Goal: Obtain resource: Download file/media

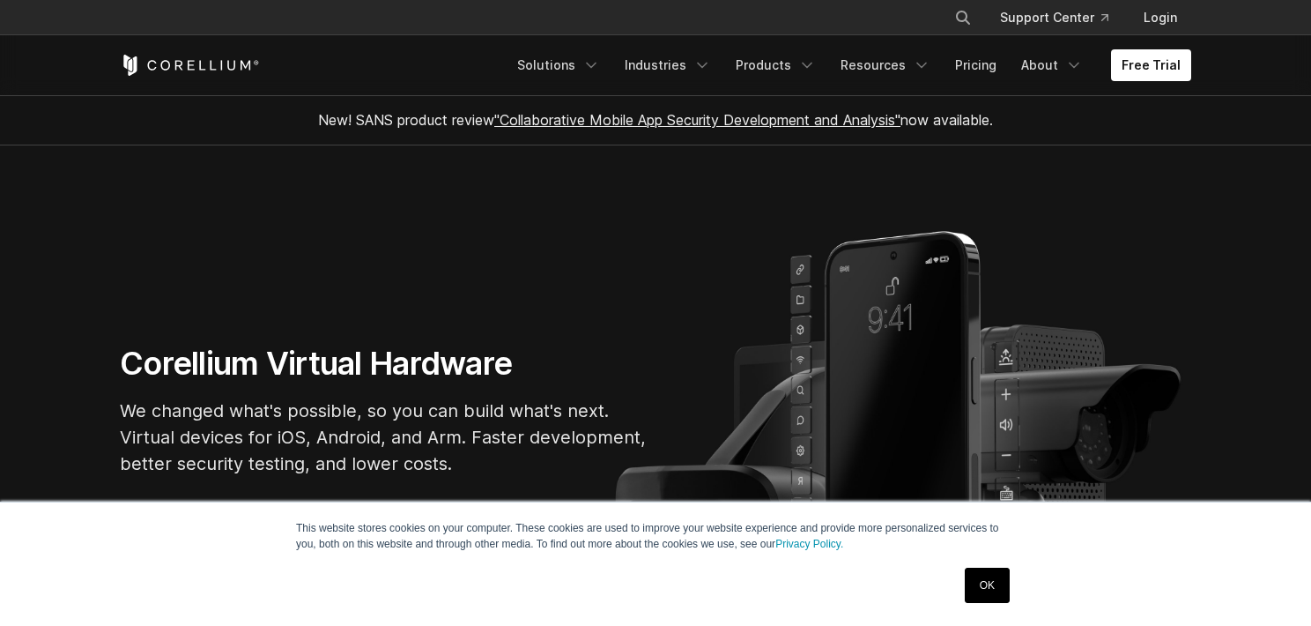
click at [993, 574] on link "OK" at bounding box center [987, 584] width 45 height 35
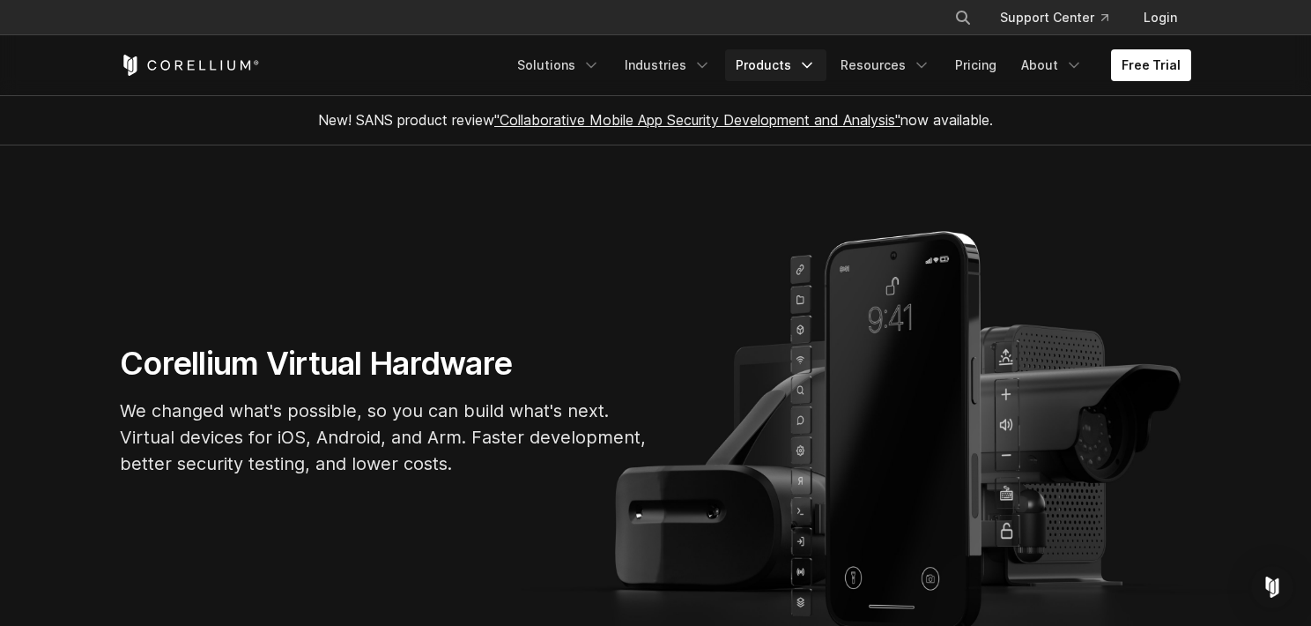
click at [816, 56] on icon "Navigation Menu" at bounding box center [807, 65] width 18 height 18
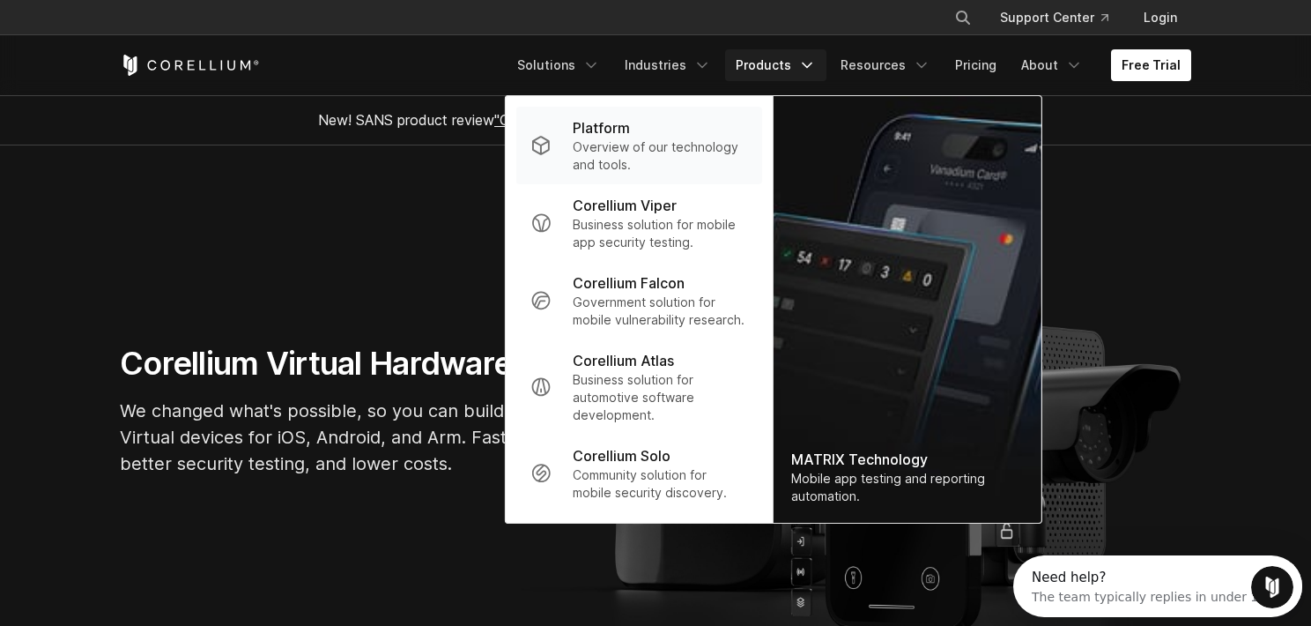
click at [748, 167] on p "Overview of our technology and tools." at bounding box center [660, 155] width 175 height 35
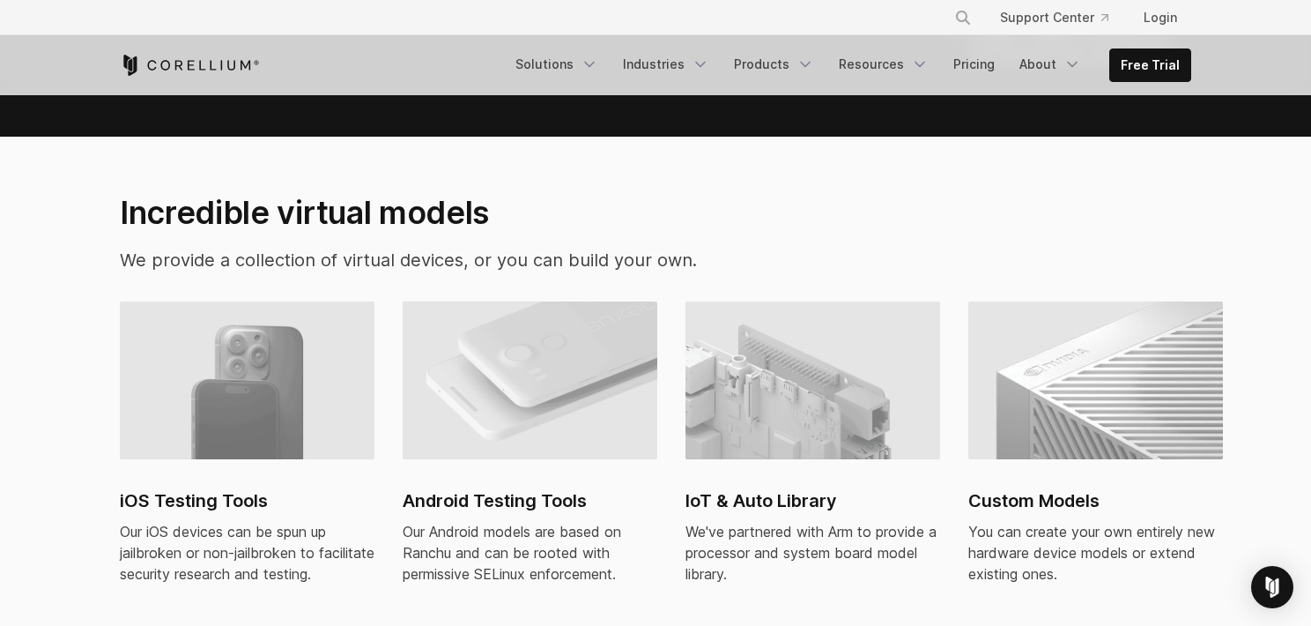
scroll to position [1145, 0]
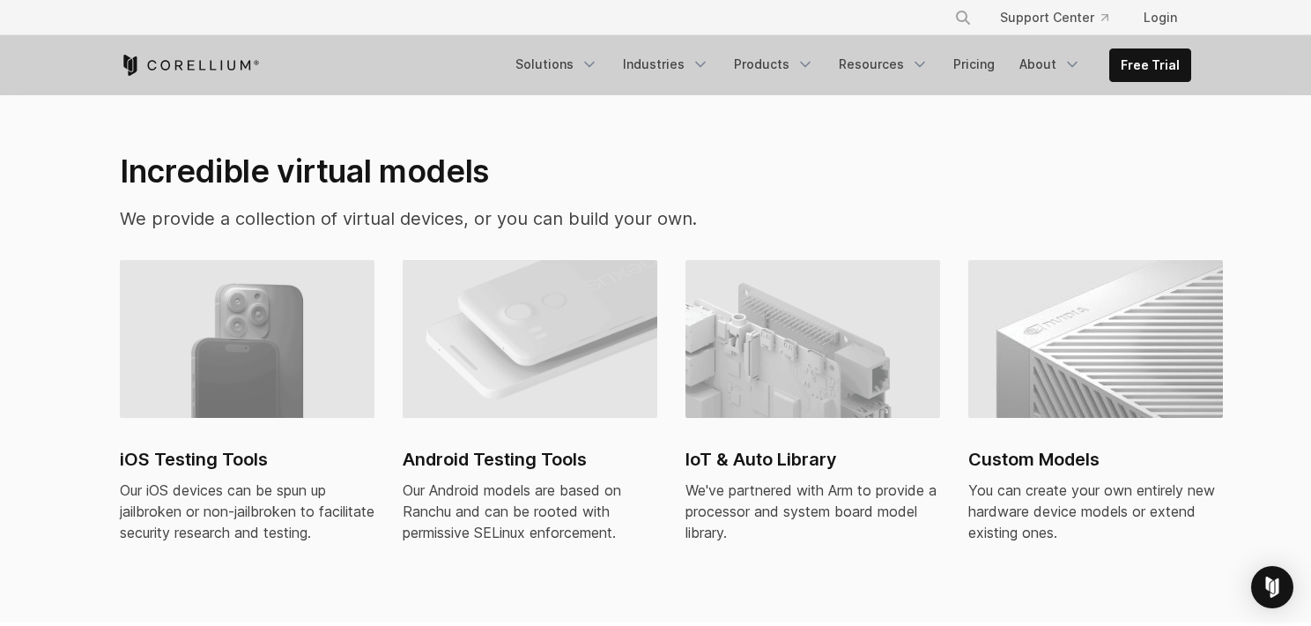
click at [257, 263] on img at bounding box center [247, 339] width 255 height 159
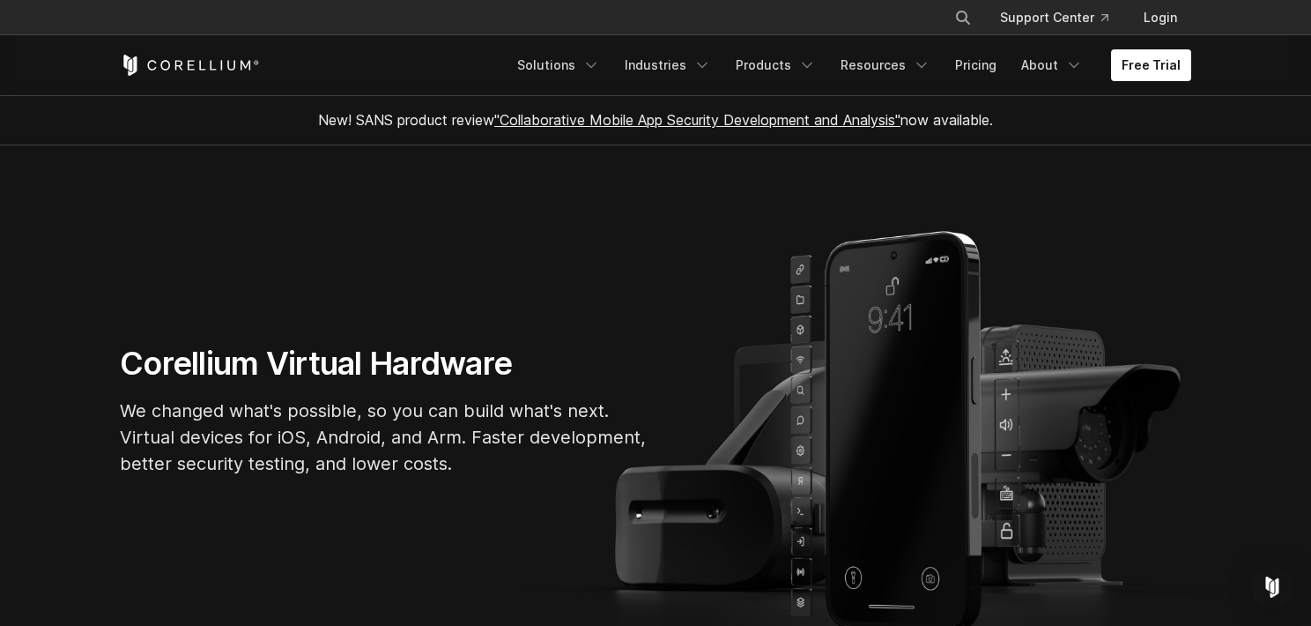
click at [756, 115] on link ""Collaborative Mobile App Security Development and Analysis"" at bounding box center [697, 120] width 406 height 18
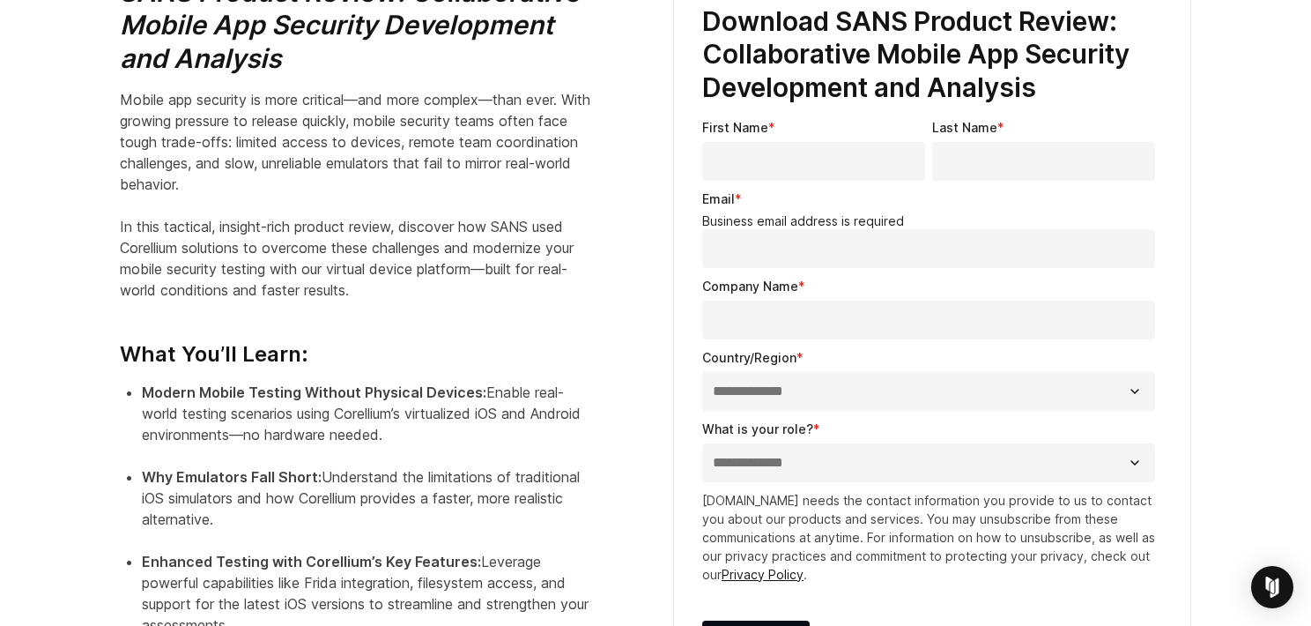
scroll to position [532, 0]
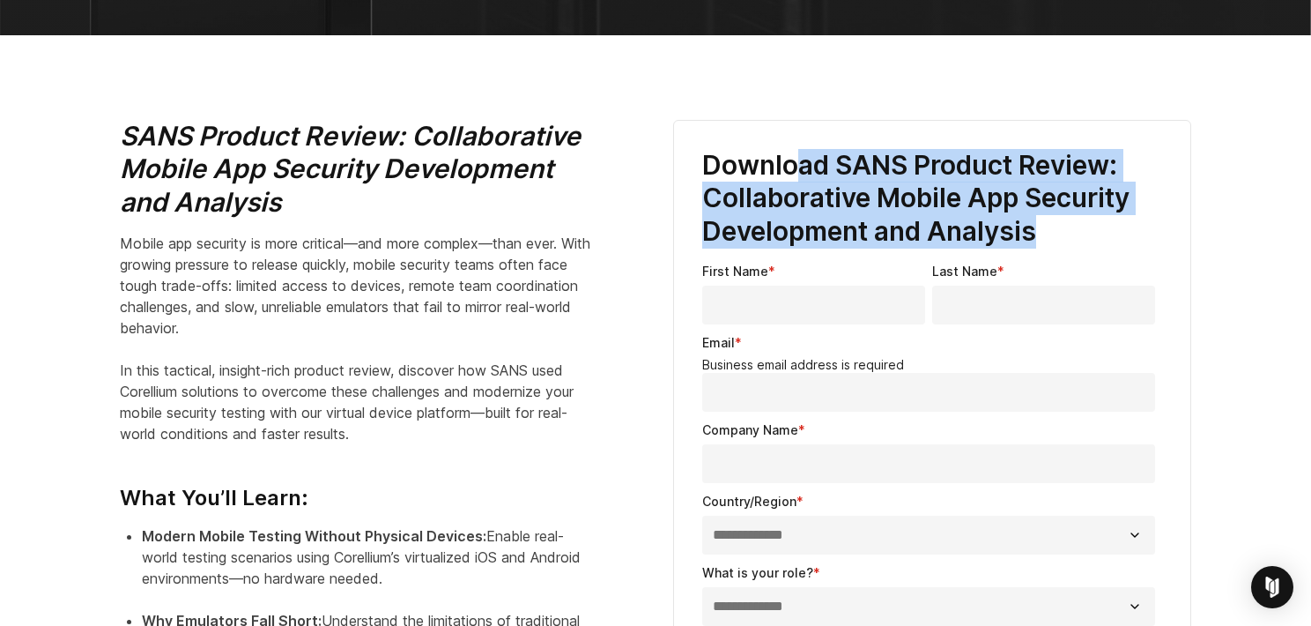
drag, startPoint x: 792, startPoint y: 121, endPoint x: 1152, endPoint y: 180, distance: 364.3
click at [1152, 180] on h3 "Download SANS Product Review: Collaborative Mobile App Security Development and…" at bounding box center [932, 199] width 460 height 100
click at [845, 149] on h3 "Download SANS Product Review: Collaborative Mobile App Security Development and…" at bounding box center [932, 199] width 460 height 100
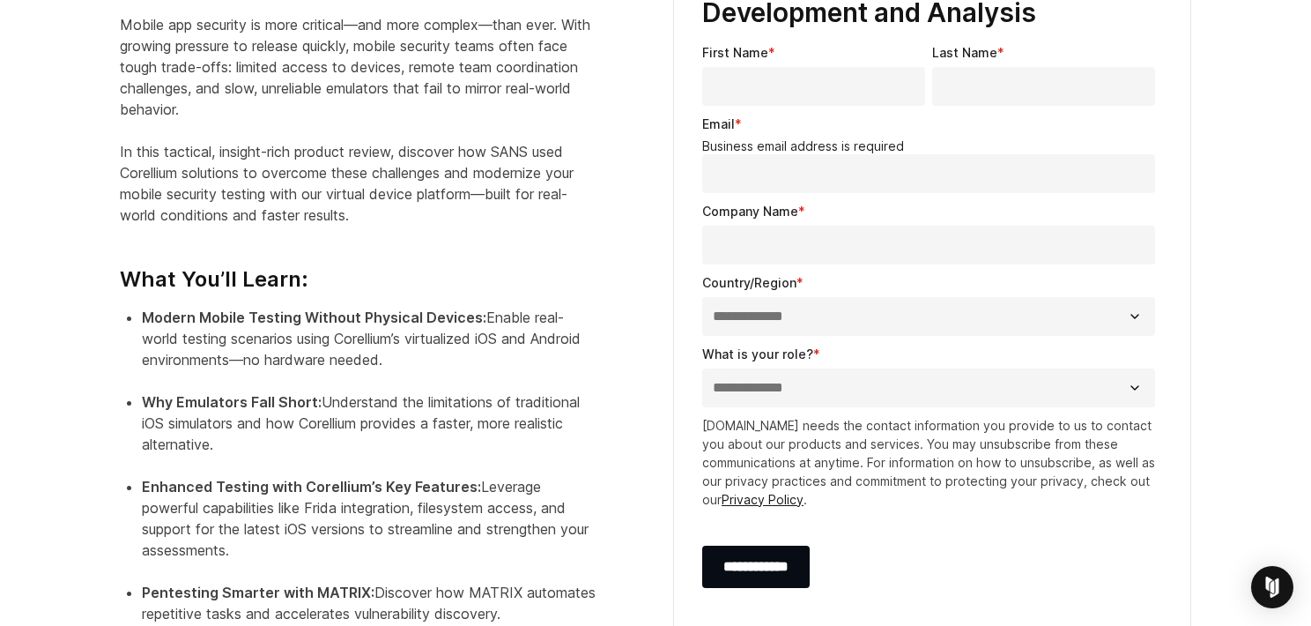
scroll to position [885, 0]
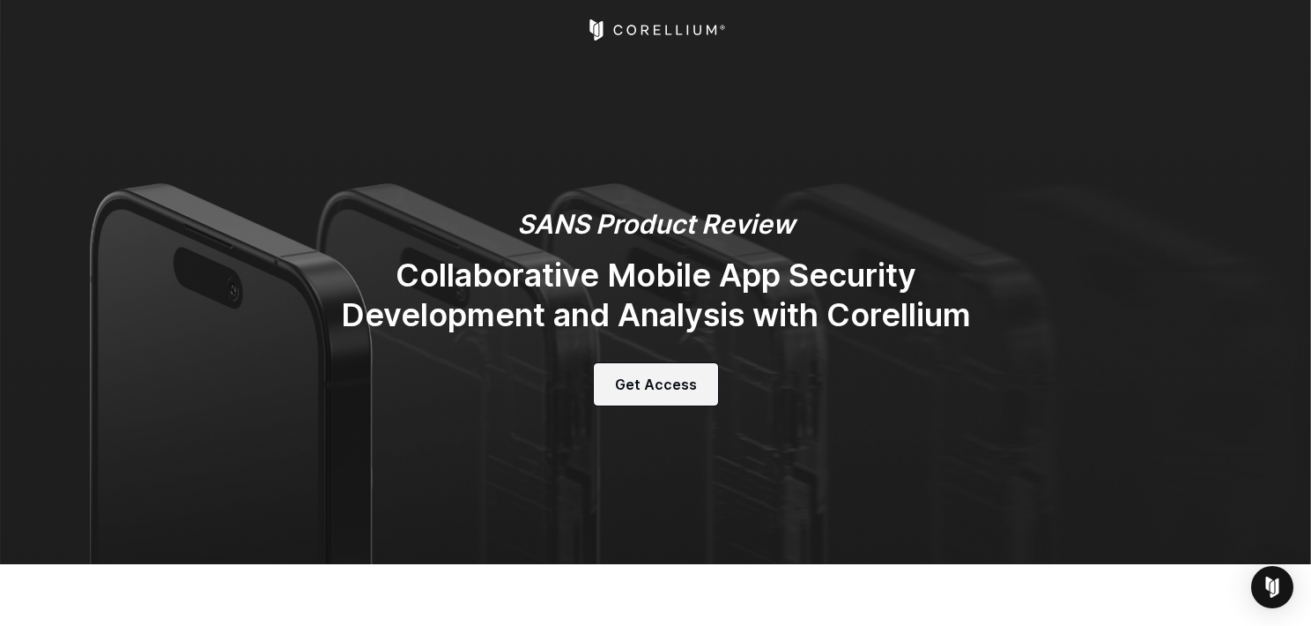
click at [671, 363] on link "Get Access" at bounding box center [656, 384] width 124 height 42
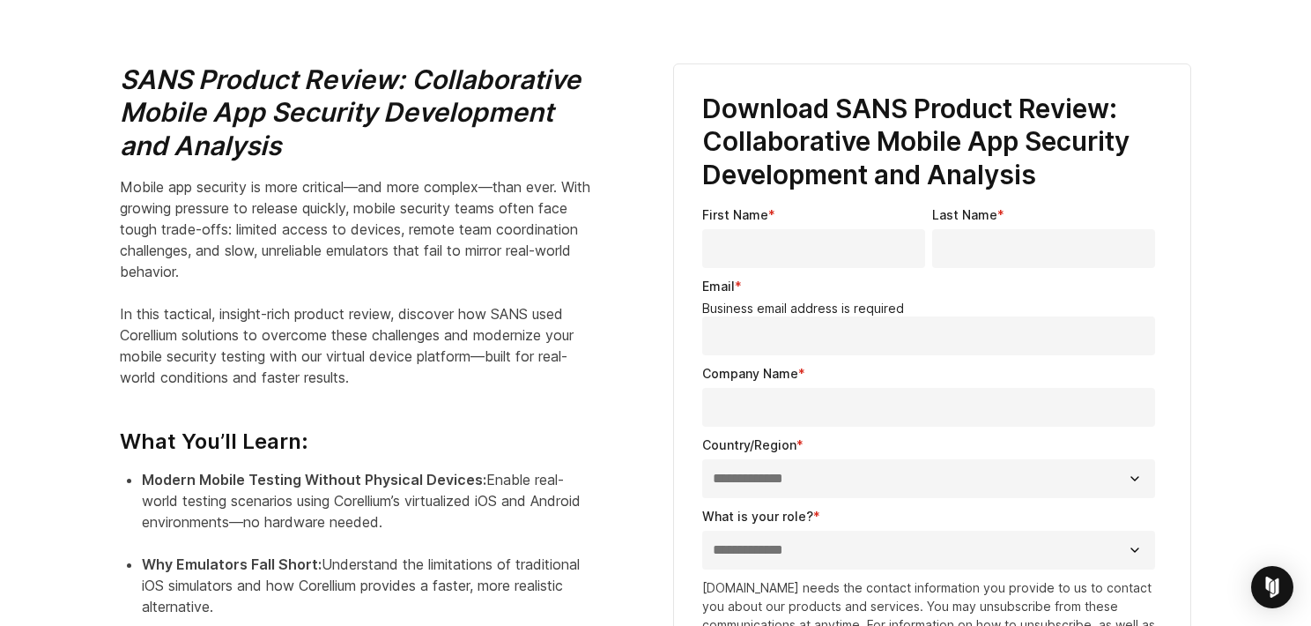
scroll to position [616, 0]
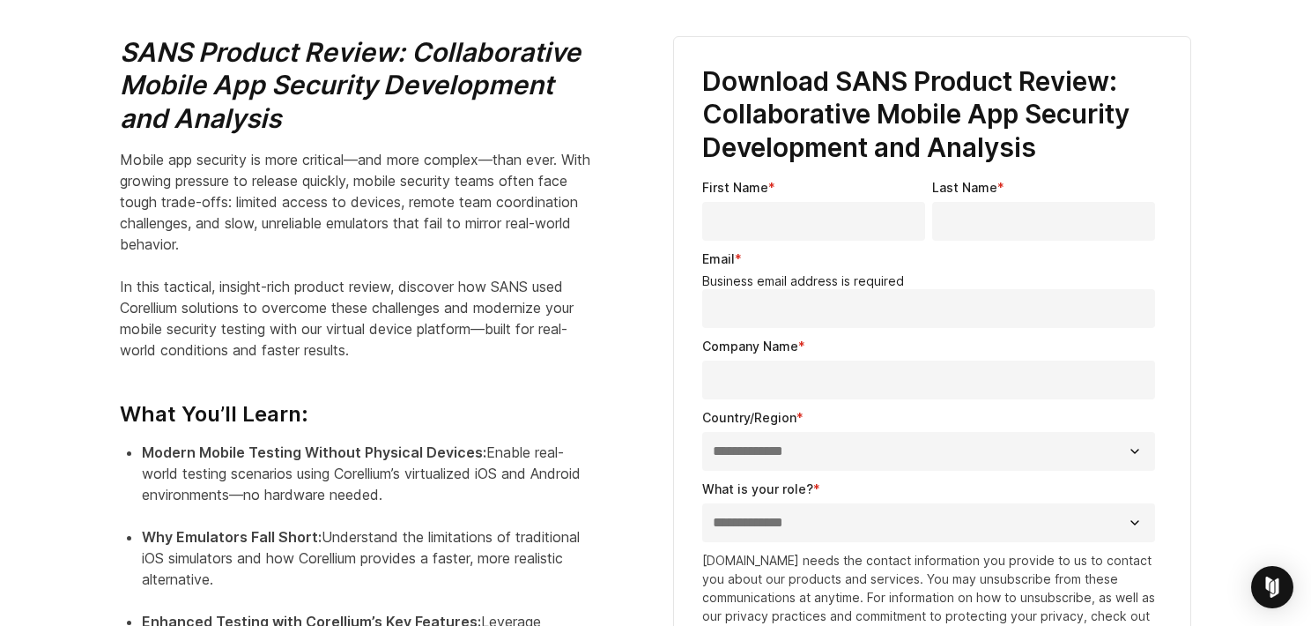
click at [792, 202] on input "First Name *" at bounding box center [813, 221] width 223 height 39
click at [1026, 289] on input "Email *" at bounding box center [928, 308] width 453 height 39
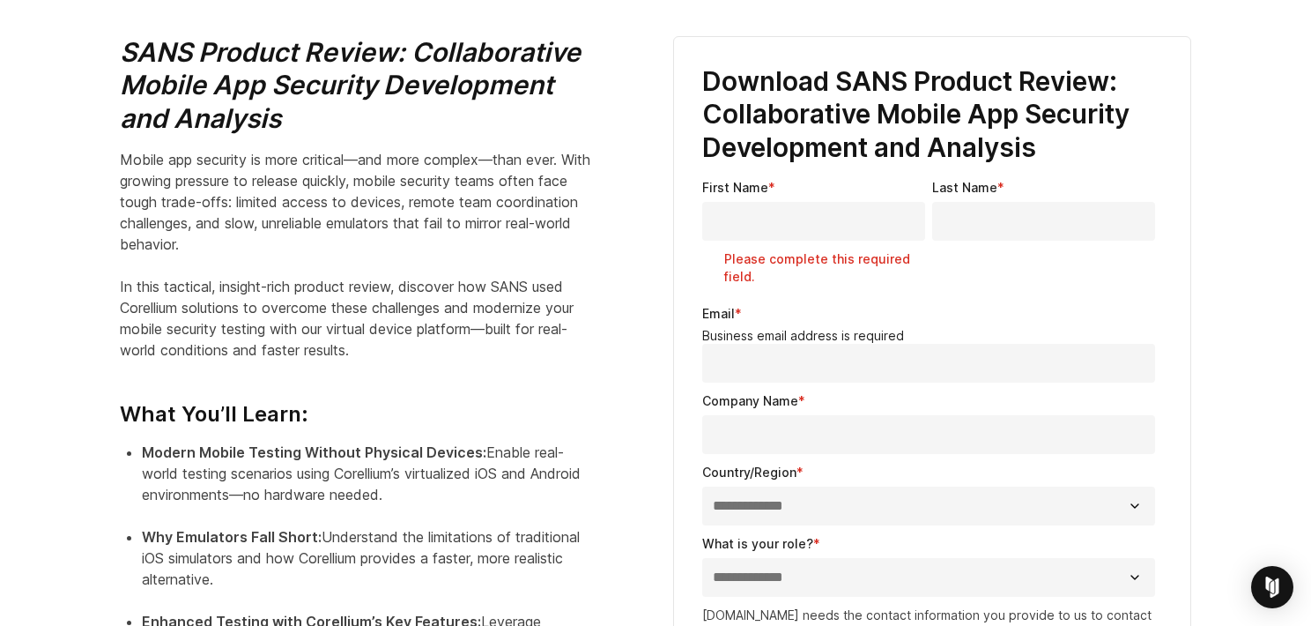
type input "**********"
click at [962, 391] on fieldset "Company Name *" at bounding box center [932, 426] width 460 height 71
click at [957, 415] on input "Company Name *" at bounding box center [928, 434] width 453 height 39
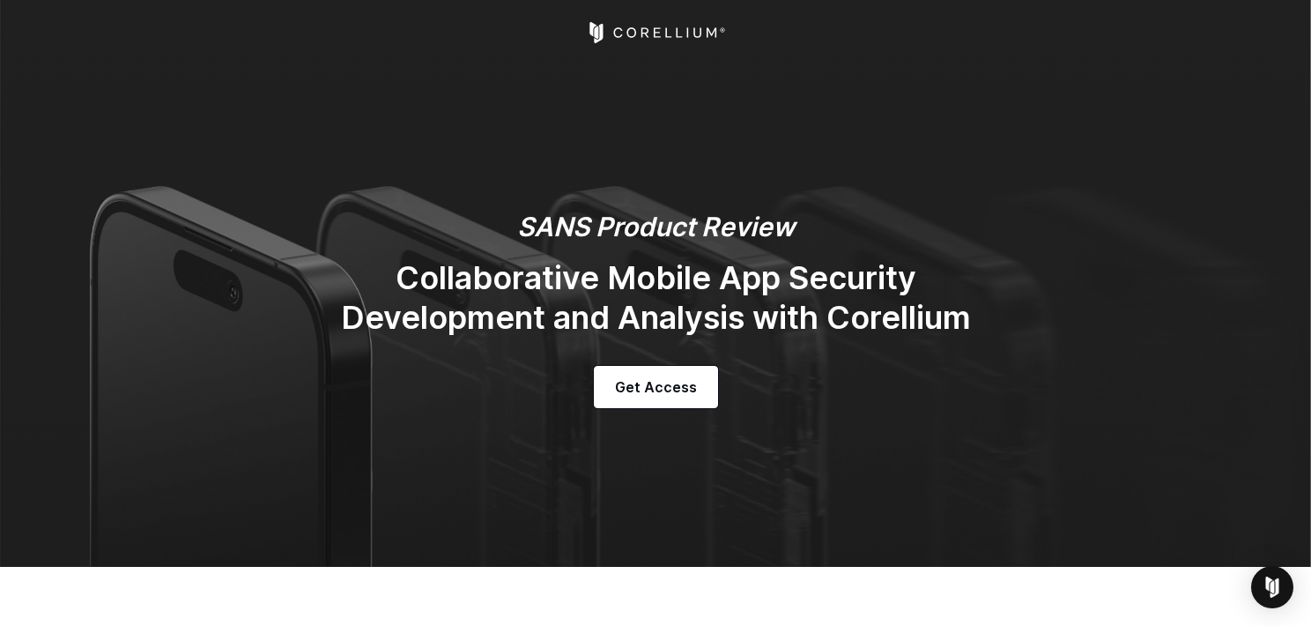
scroll to position [0, 0]
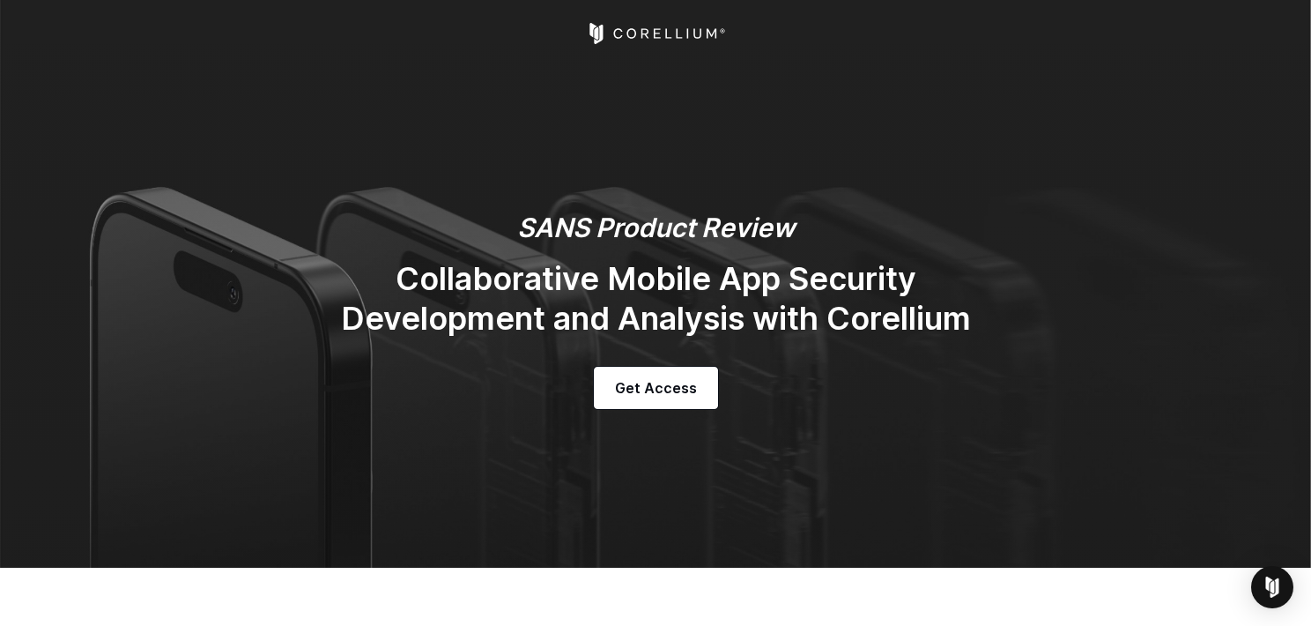
click at [627, 33] on icon "Corellium Home" at bounding box center [631, 33] width 10 height 11
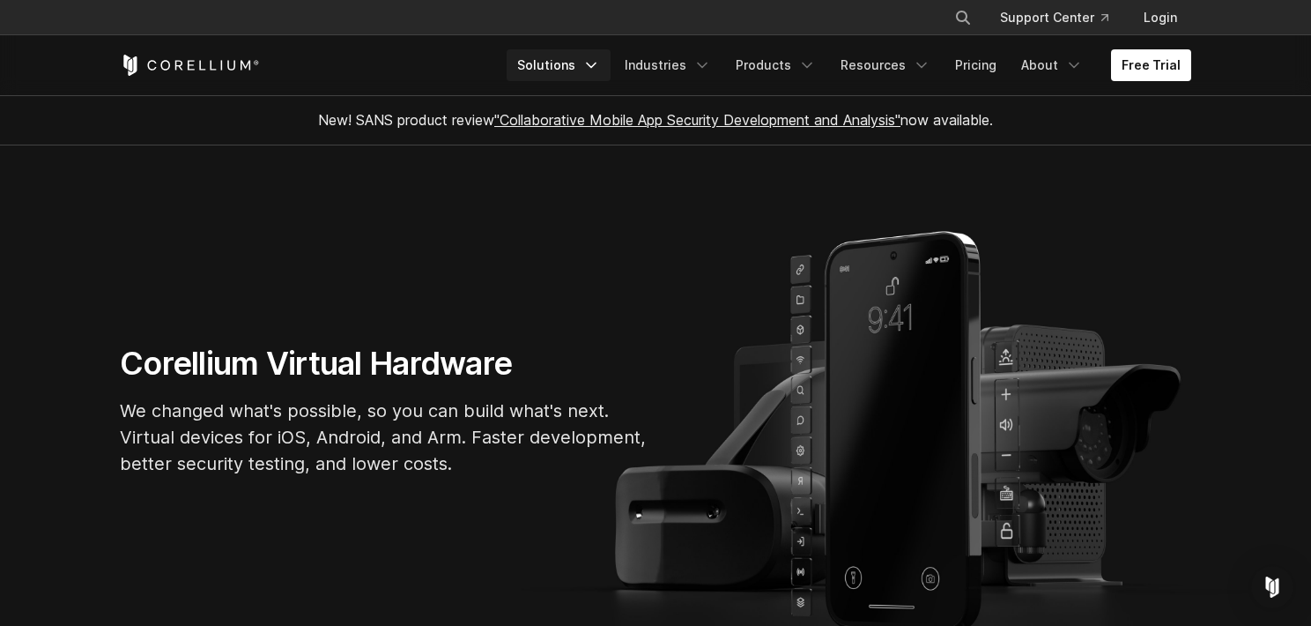
click at [611, 65] on link "Solutions" at bounding box center [559, 65] width 104 height 32
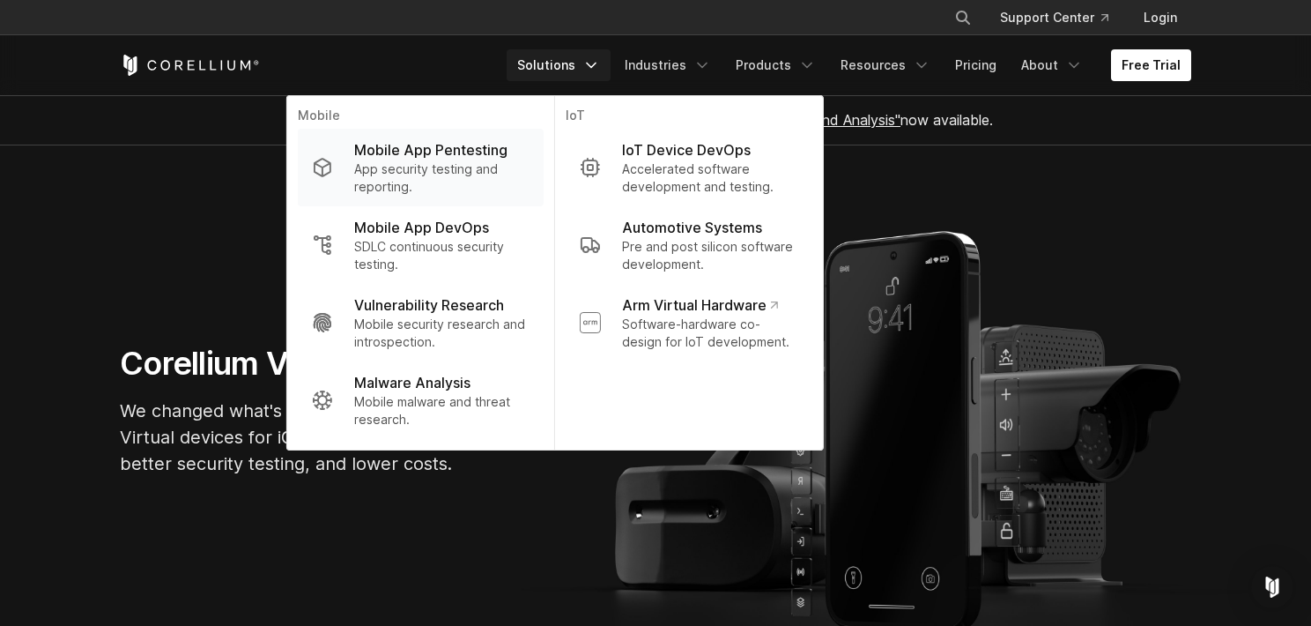
click at [530, 183] on p "App security testing and reporting." at bounding box center [441, 177] width 175 height 35
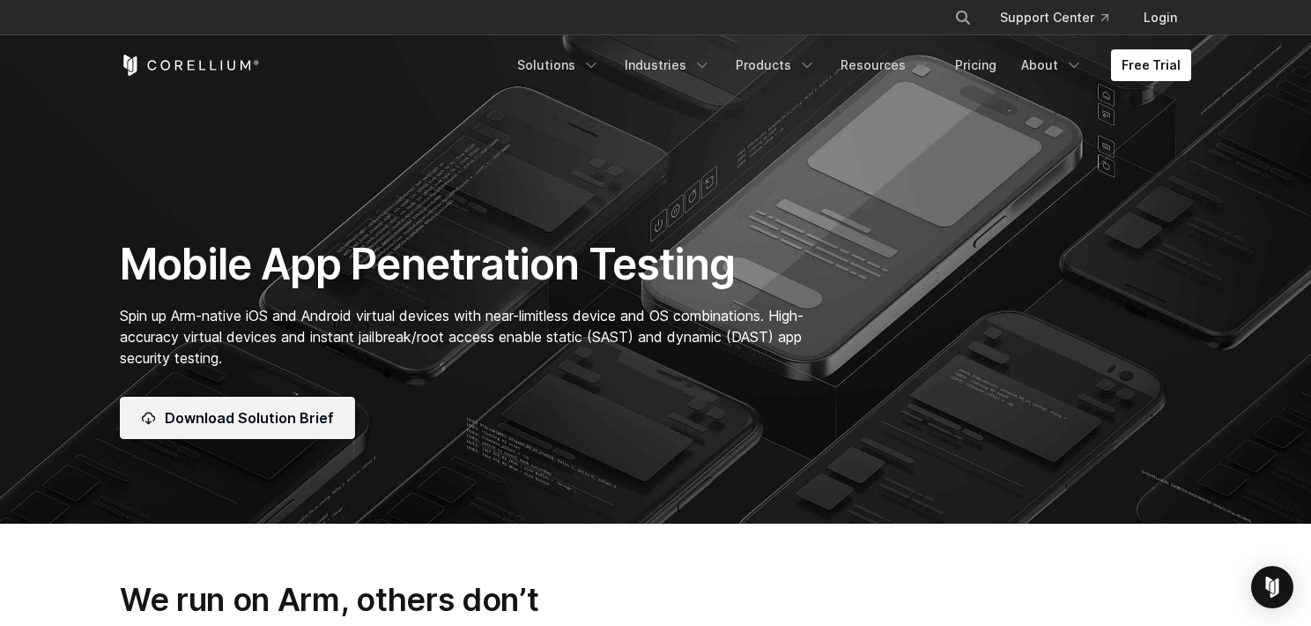
scroll to position [88, 0]
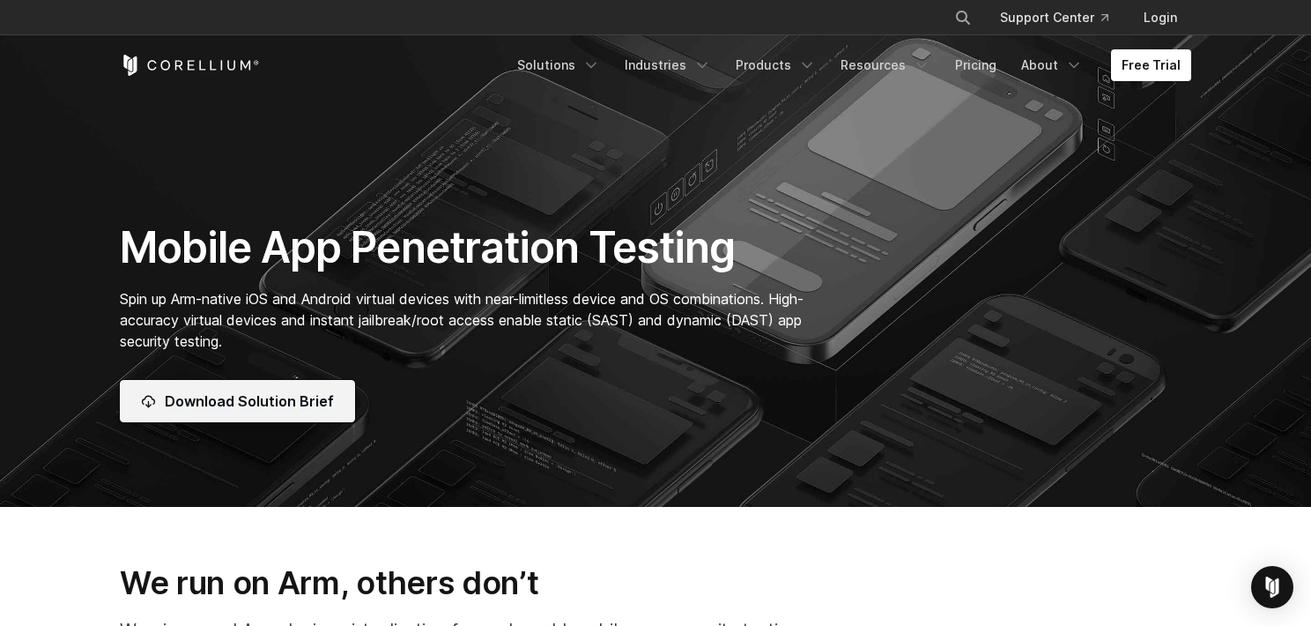
click at [283, 408] on span "Download Solution Brief" at bounding box center [249, 400] width 169 height 21
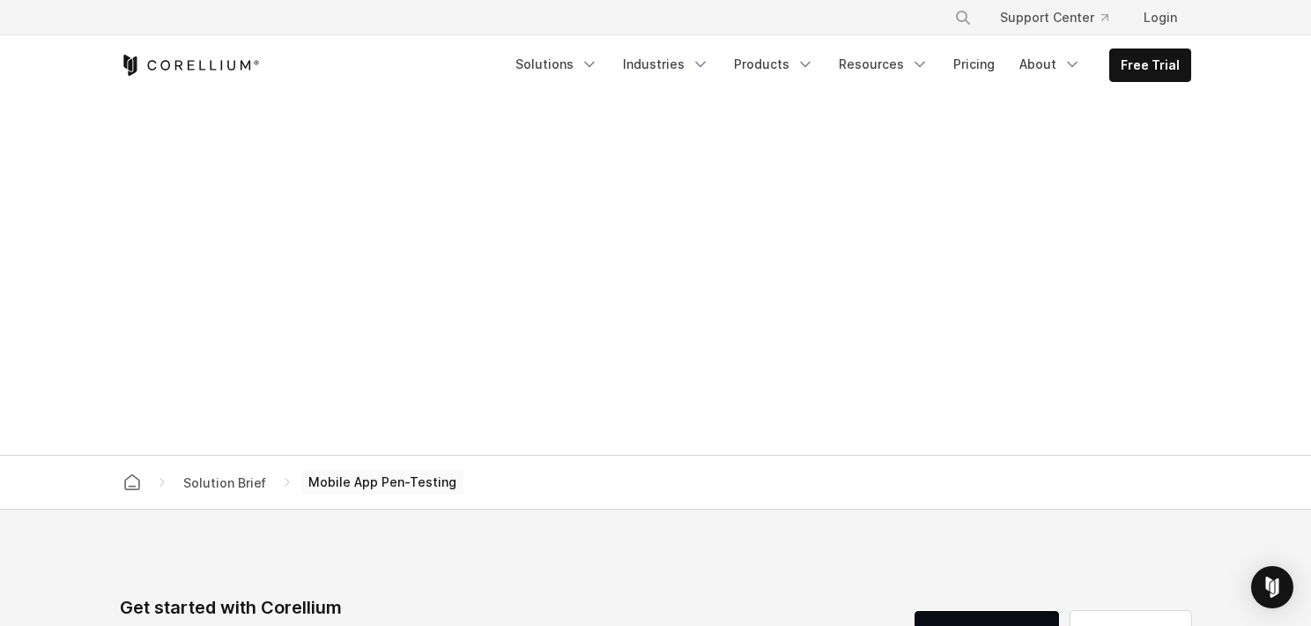
scroll to position [1450, 0]
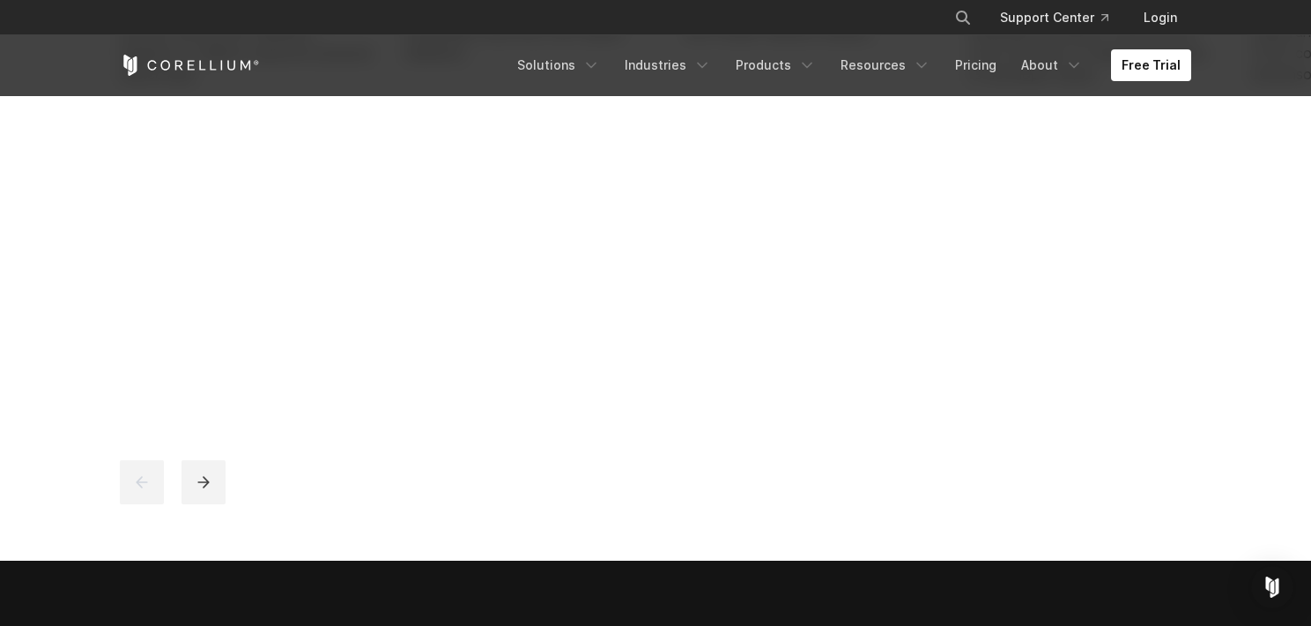
scroll to position [1233, 0]
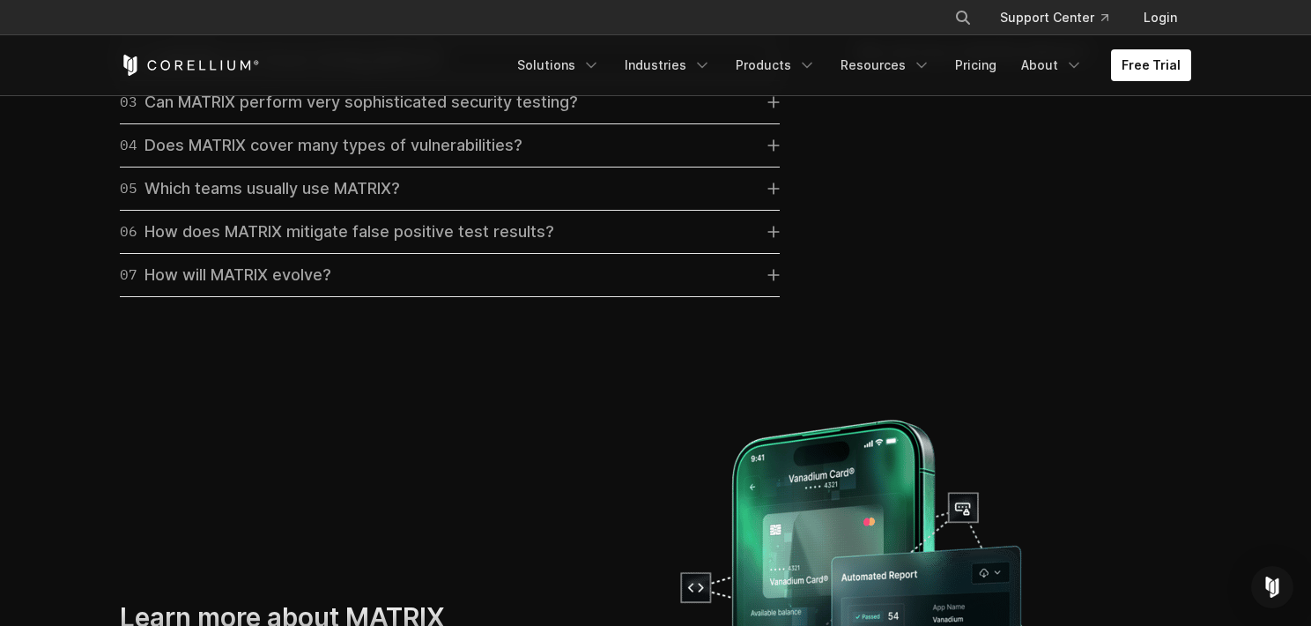
scroll to position [5286, 0]
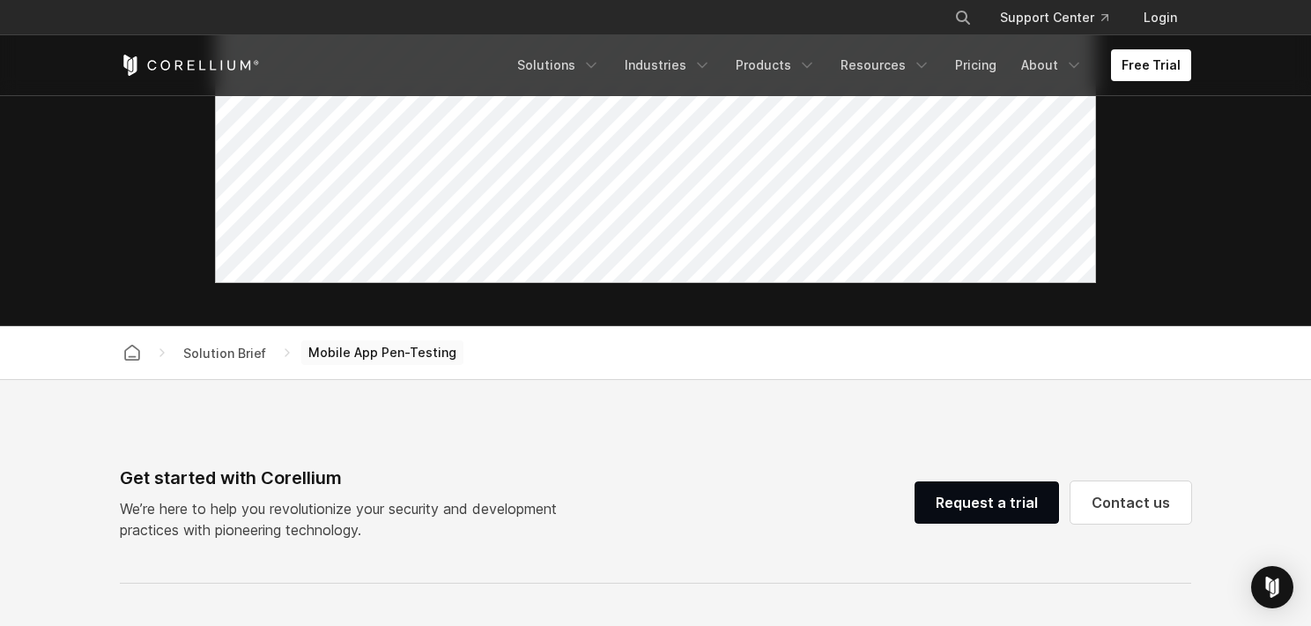
scroll to position [1057, 0]
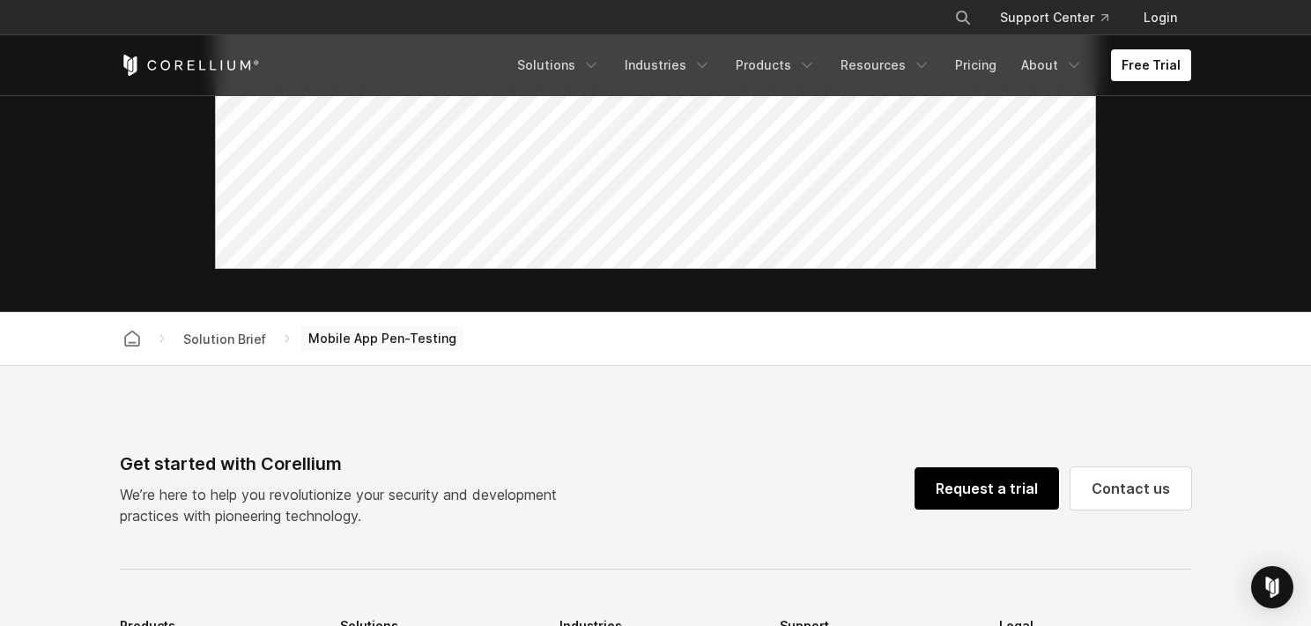
click at [1027, 467] on link "Request a trial" at bounding box center [987, 488] width 144 height 42
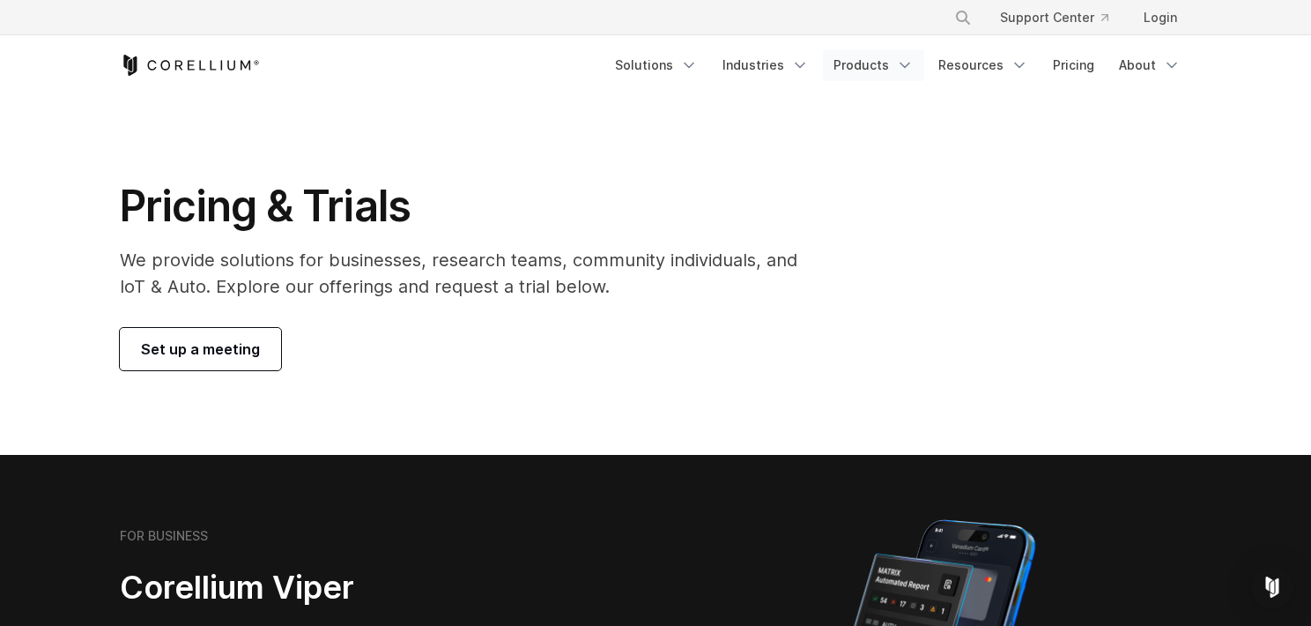
click at [914, 60] on icon "Navigation Menu" at bounding box center [905, 65] width 18 height 18
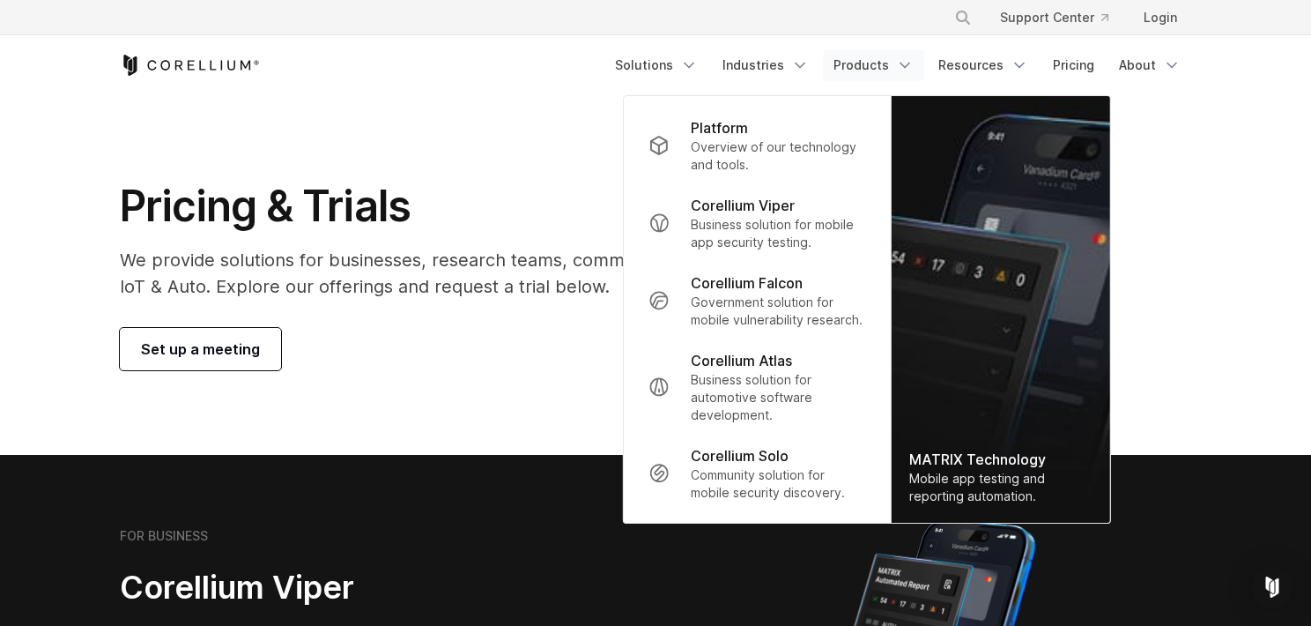
click at [1029, 470] on div "MATRIX Technology" at bounding box center [1000, 458] width 183 height 21
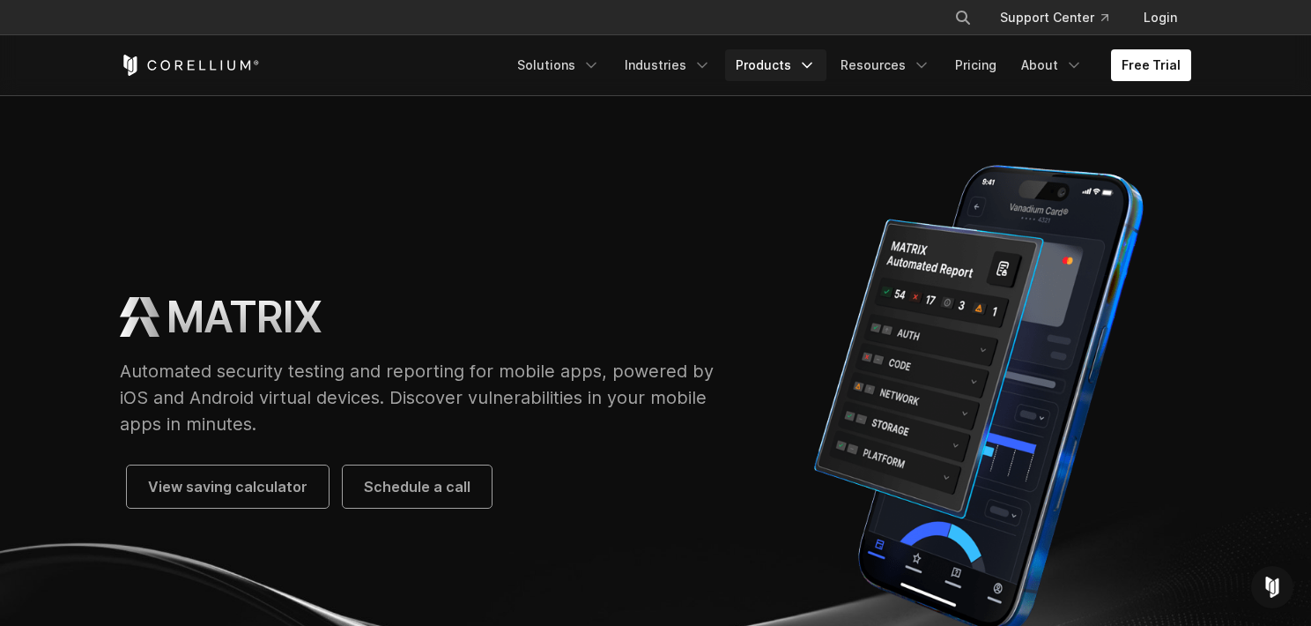
click at [816, 56] on icon "Navigation Menu" at bounding box center [807, 65] width 18 height 18
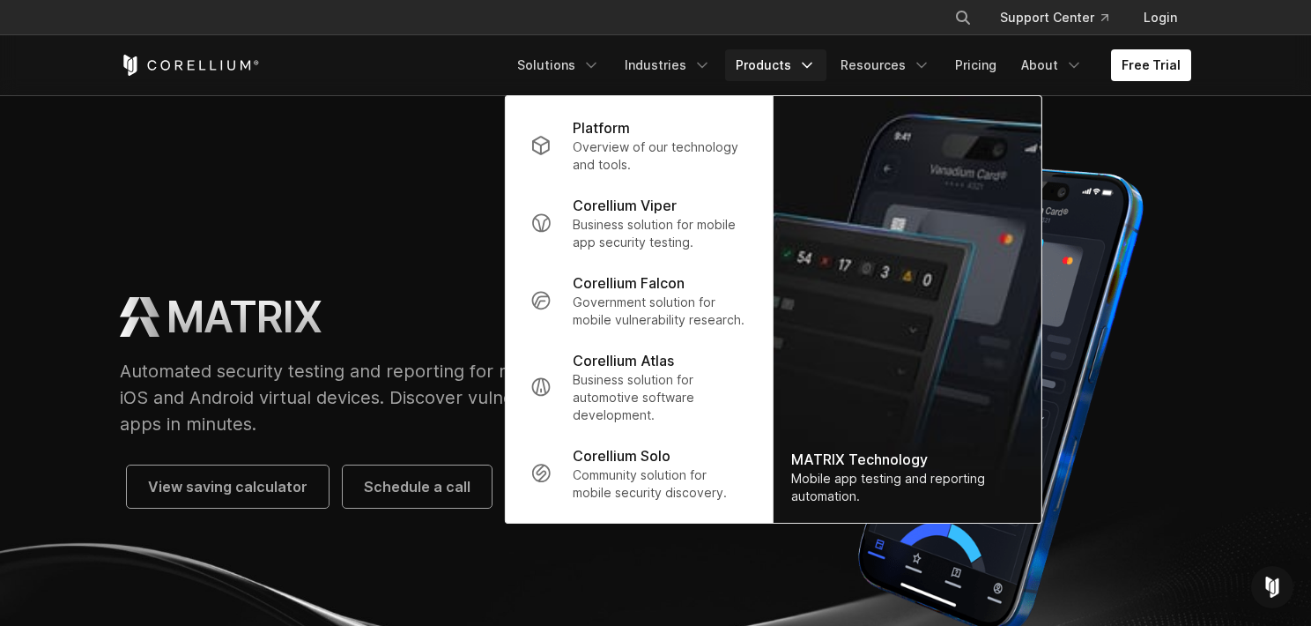
click at [728, 466] on p "Community solution for mobile security discovery." at bounding box center [660, 483] width 175 height 35
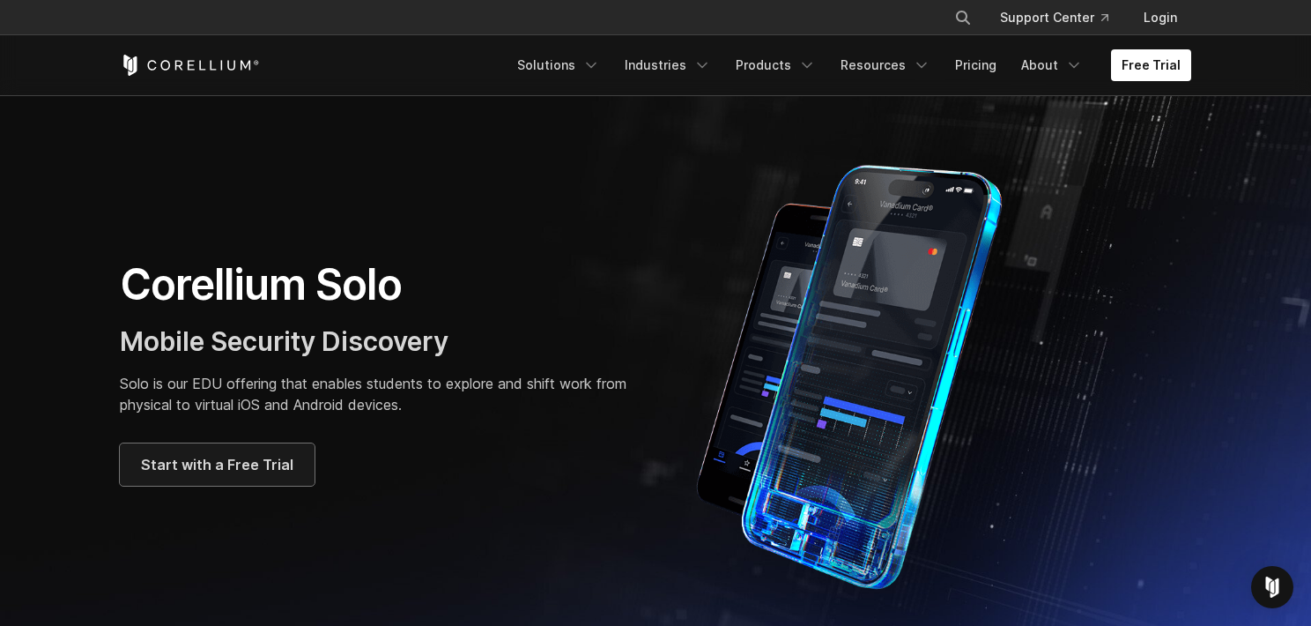
click at [255, 451] on link "Start with a Free Trial" at bounding box center [217, 464] width 195 height 42
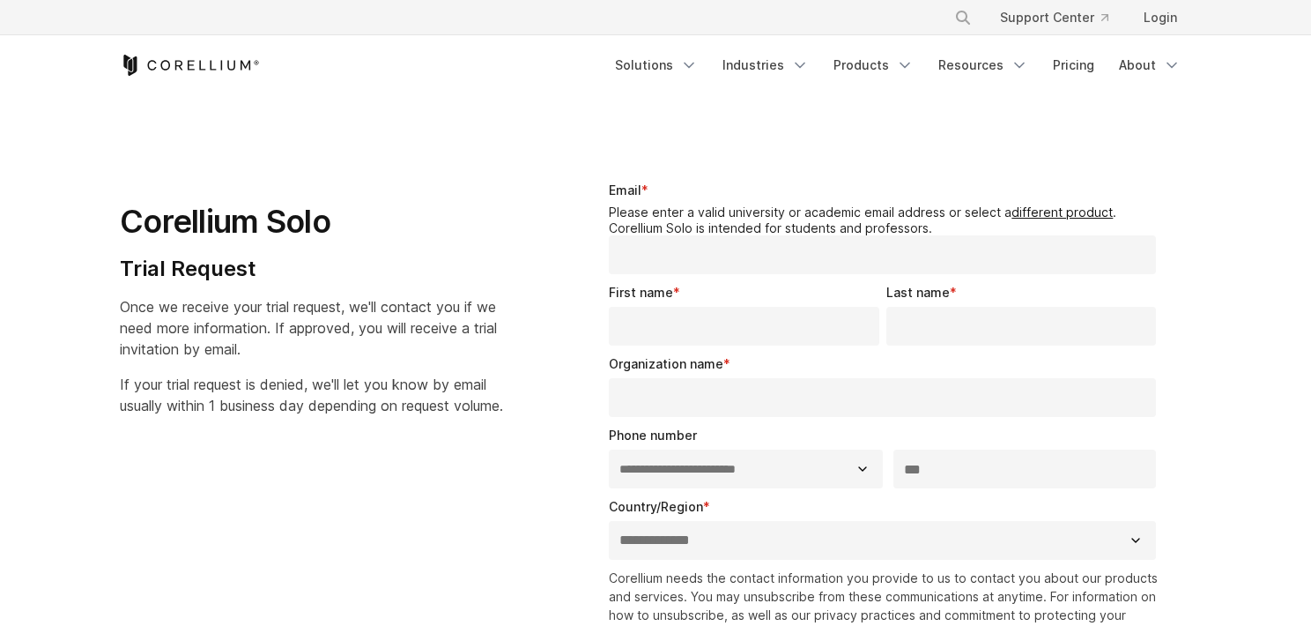
select select "**"
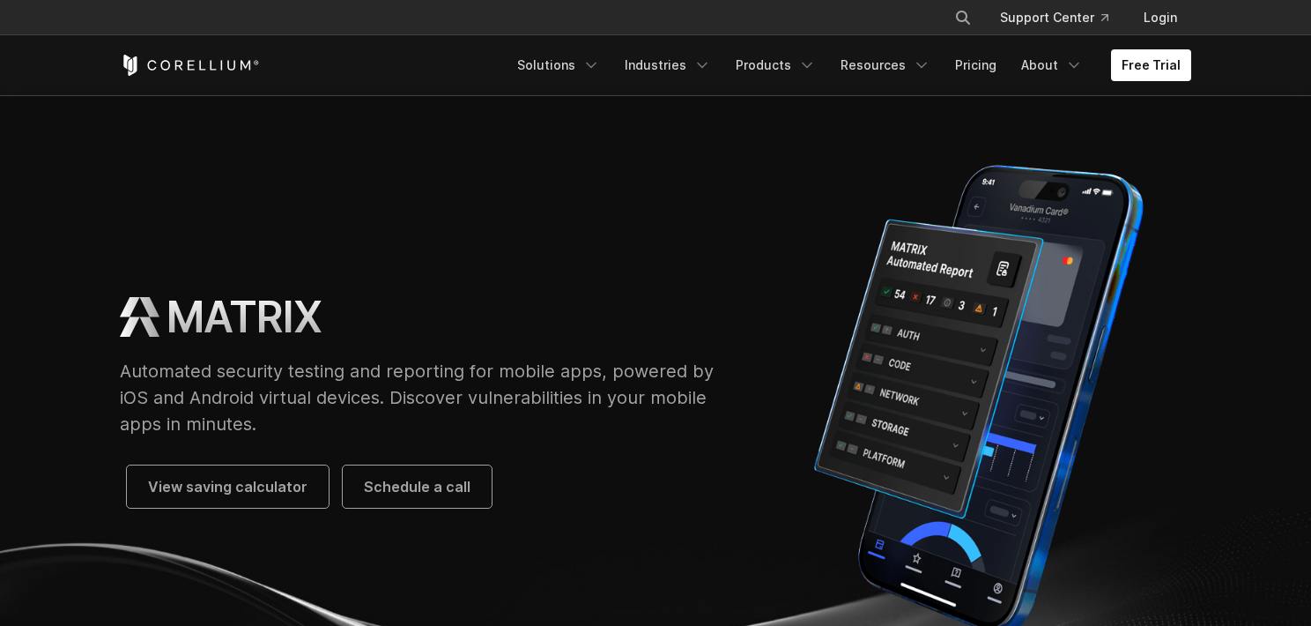
click at [826, 53] on link "Products" at bounding box center [775, 65] width 101 height 32
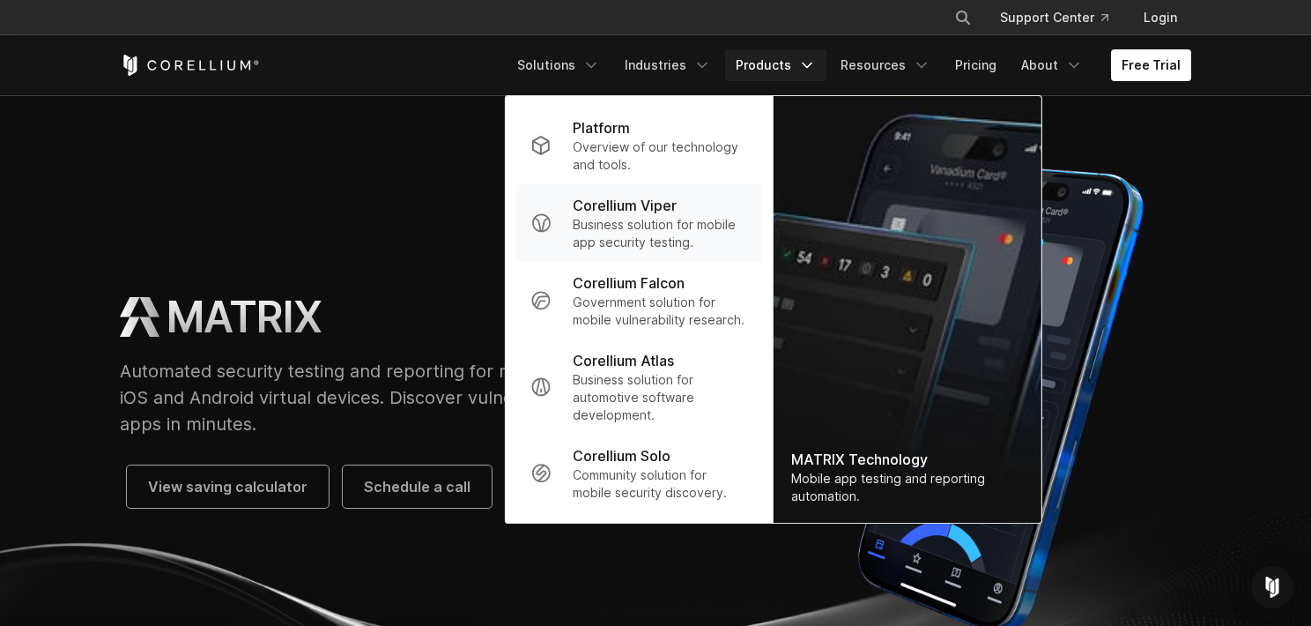
click at [677, 196] on p "Corellium Viper" at bounding box center [625, 205] width 104 height 21
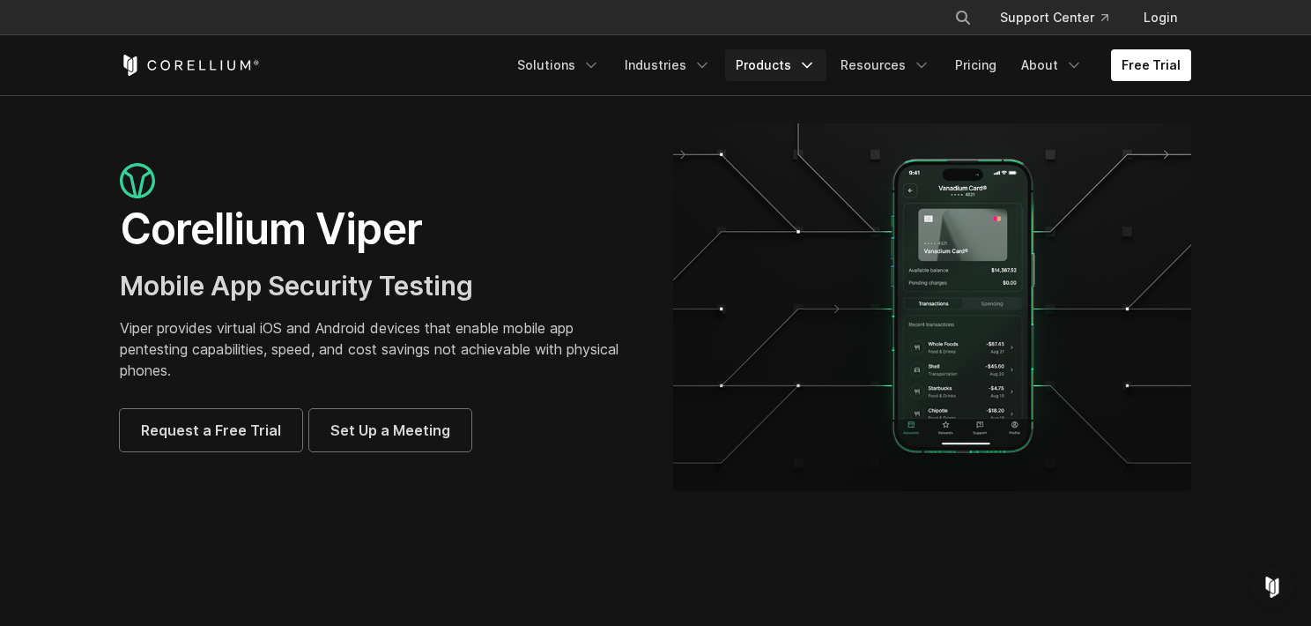
click at [811, 63] on polyline "Navigation Menu" at bounding box center [807, 65] width 9 height 4
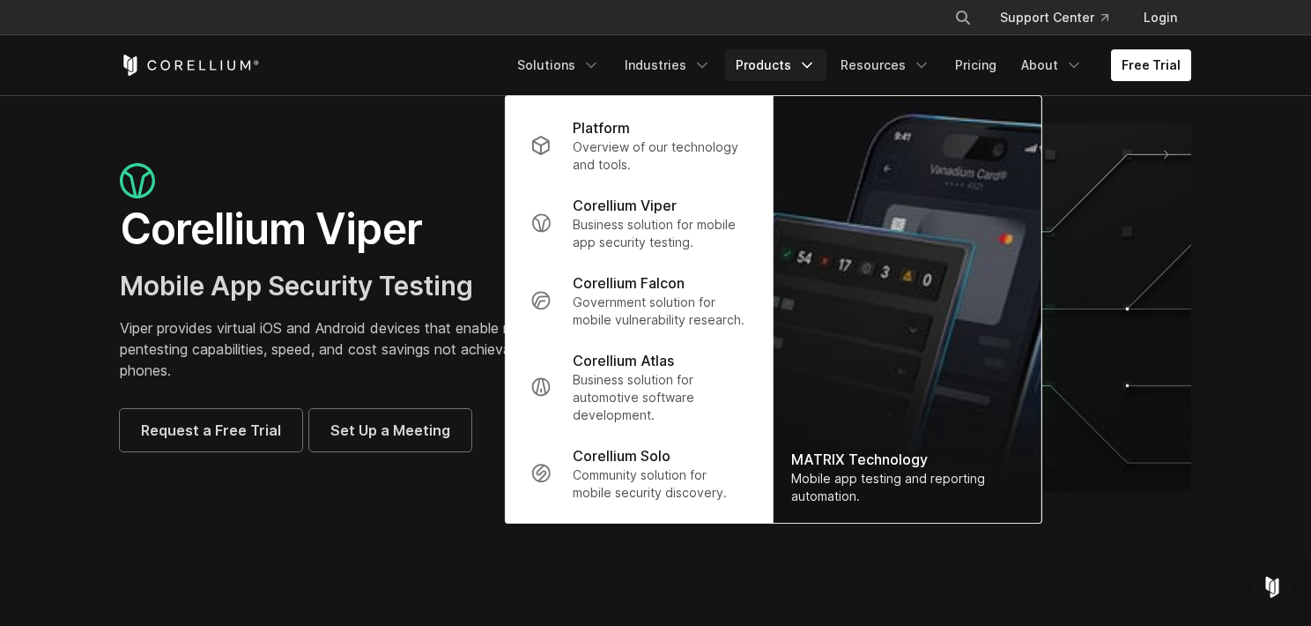
click at [748, 293] on p "Government solution for mobile vulnerability research." at bounding box center [660, 310] width 175 height 35
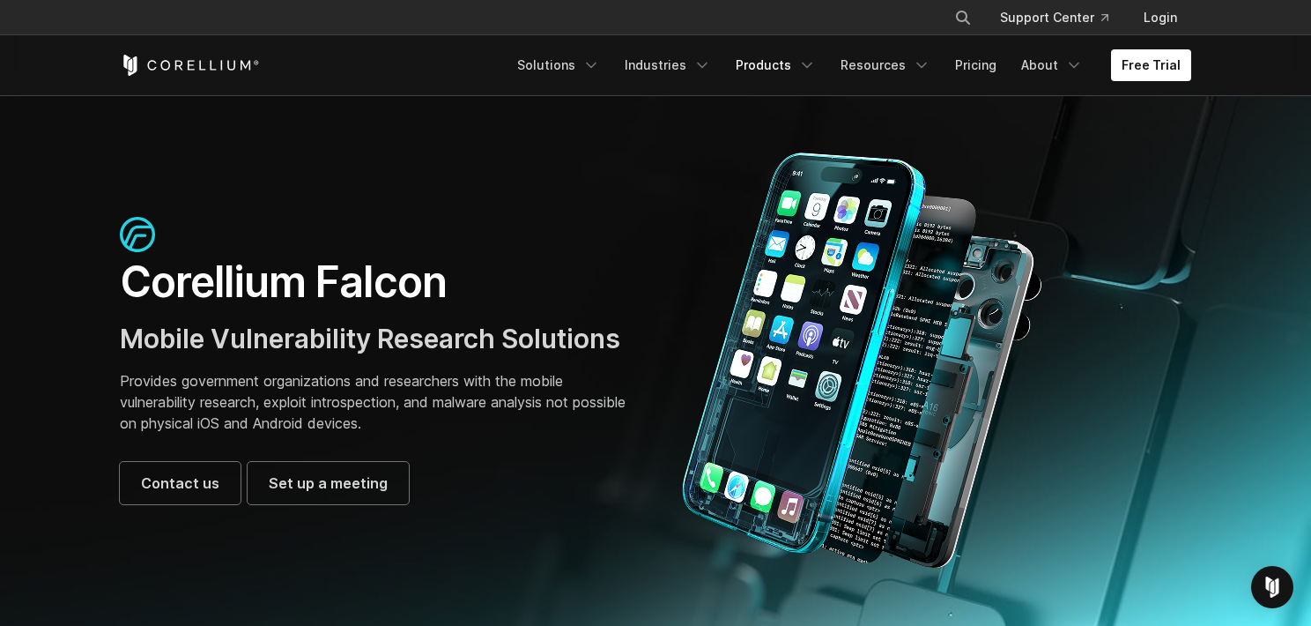
click at [816, 61] on icon "Navigation Menu" at bounding box center [807, 65] width 18 height 18
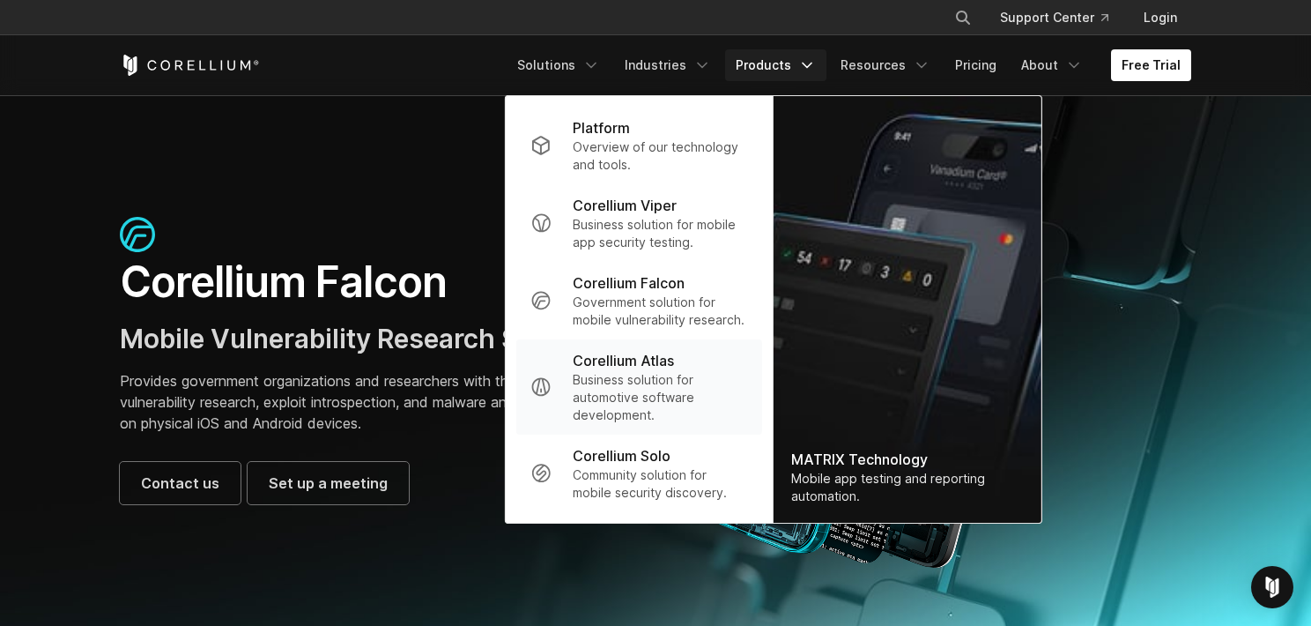
click at [748, 351] on div "Corellium Atlas" at bounding box center [660, 360] width 175 height 21
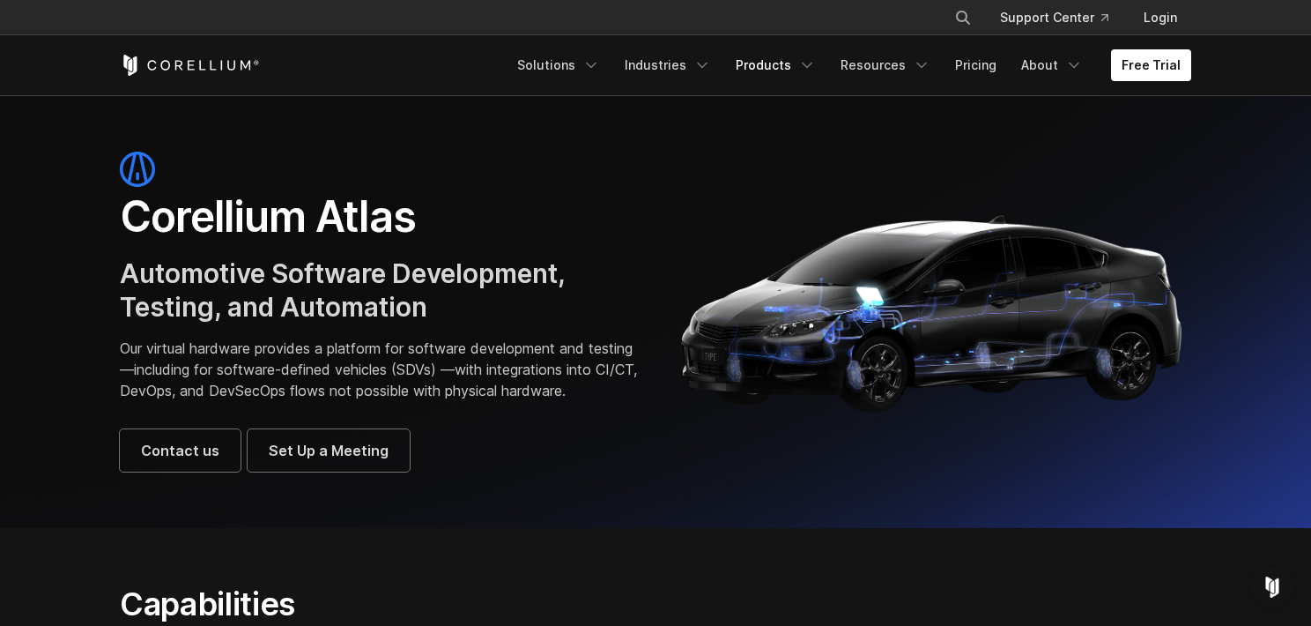
click at [816, 61] on icon "Navigation Menu" at bounding box center [807, 65] width 18 height 18
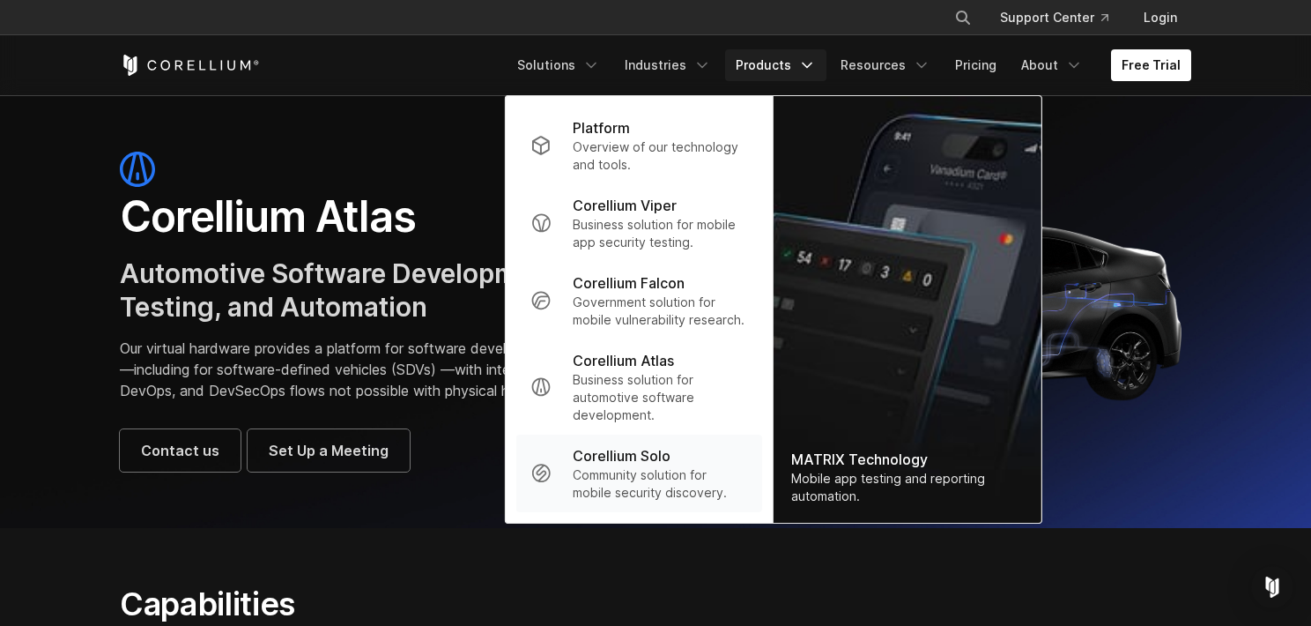
click at [748, 466] on p "Community solution for mobile security discovery." at bounding box center [660, 483] width 175 height 35
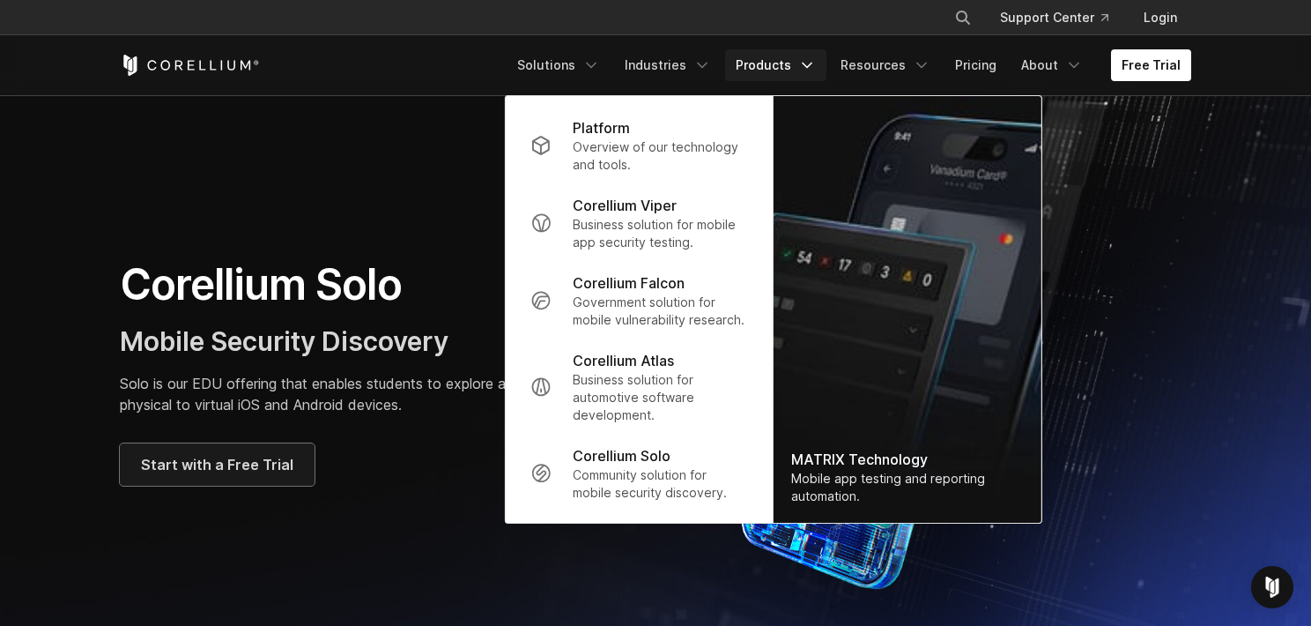
drag, startPoint x: 248, startPoint y: 460, endPoint x: 261, endPoint y: 433, distance: 30.3
click at [248, 459] on link "Start with a Free Trial" at bounding box center [217, 464] width 195 height 42
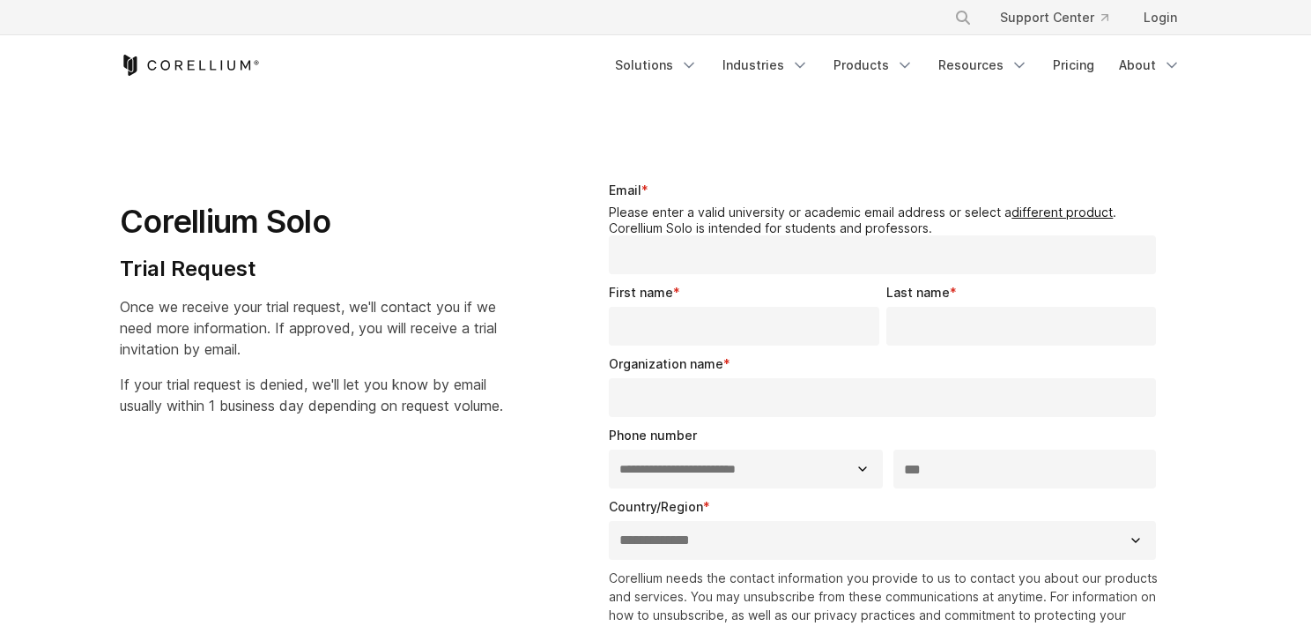
select select "**"
click at [914, 59] on icon "Navigation Menu" at bounding box center [905, 65] width 18 height 18
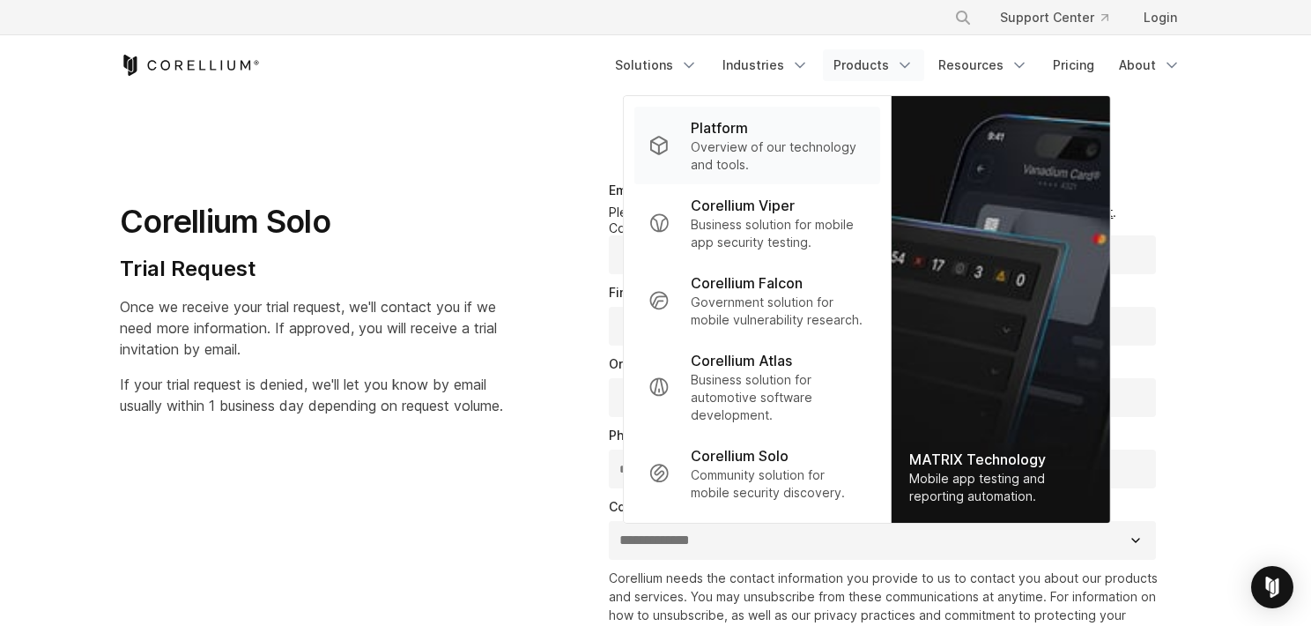
click at [866, 129] on div "Platform" at bounding box center [778, 127] width 175 height 21
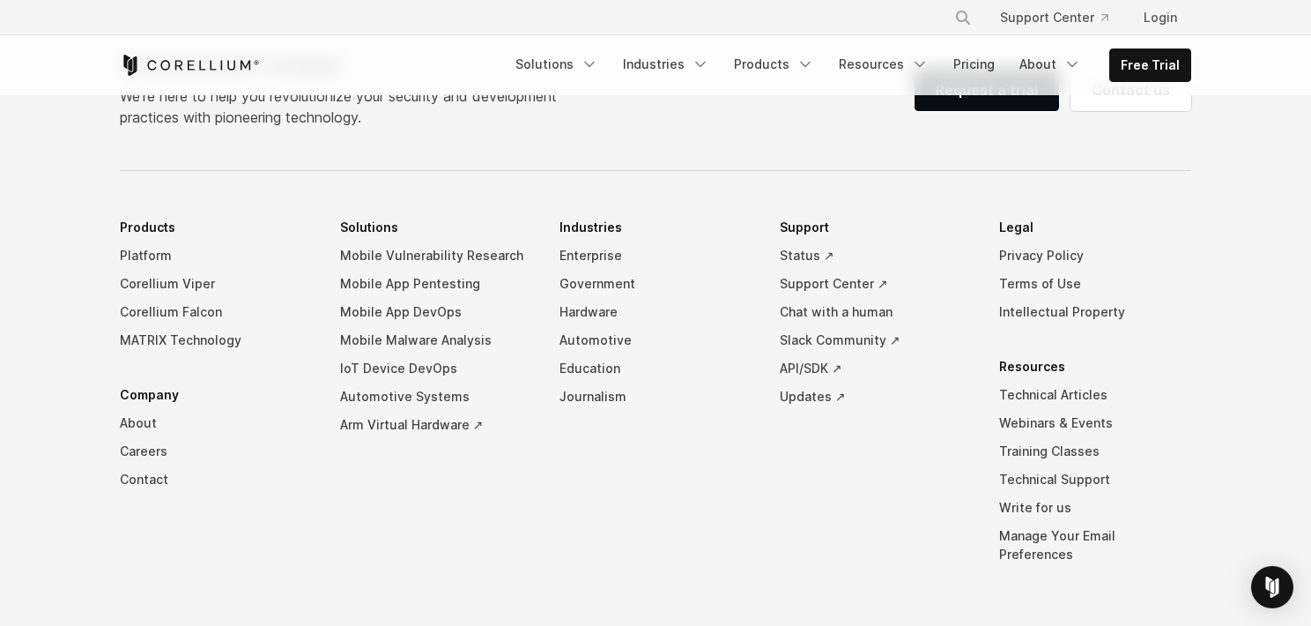
scroll to position [7665, 0]
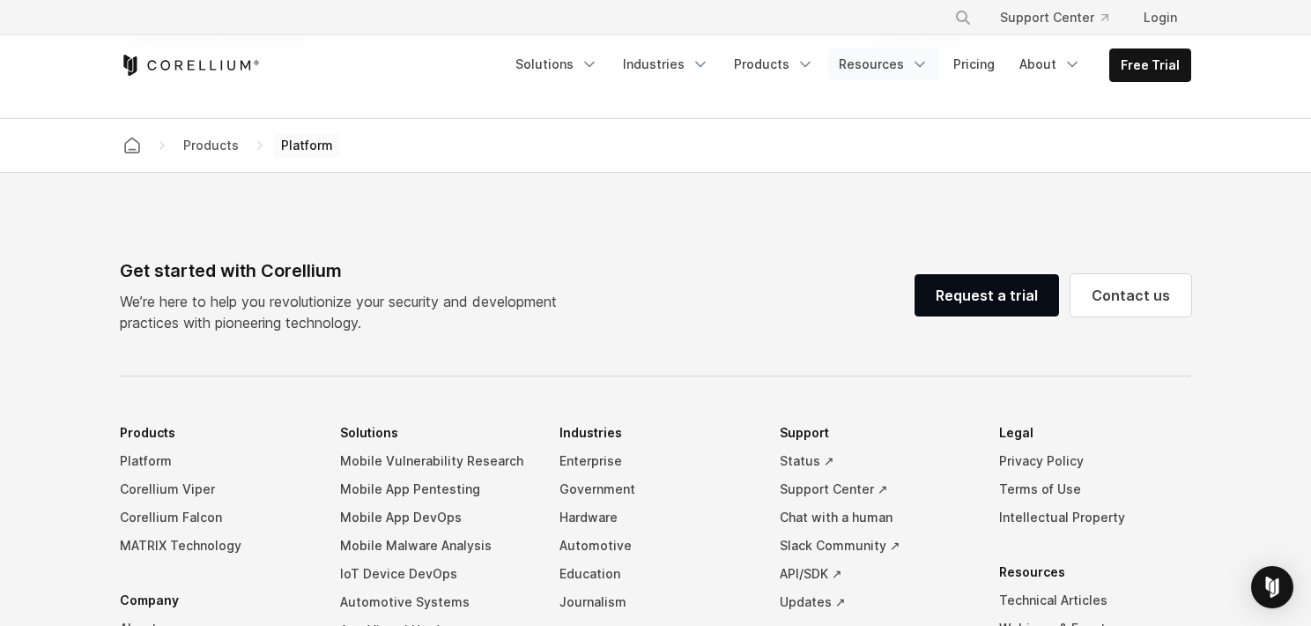
click at [929, 56] on icon "Navigation Menu" at bounding box center [920, 65] width 18 height 18
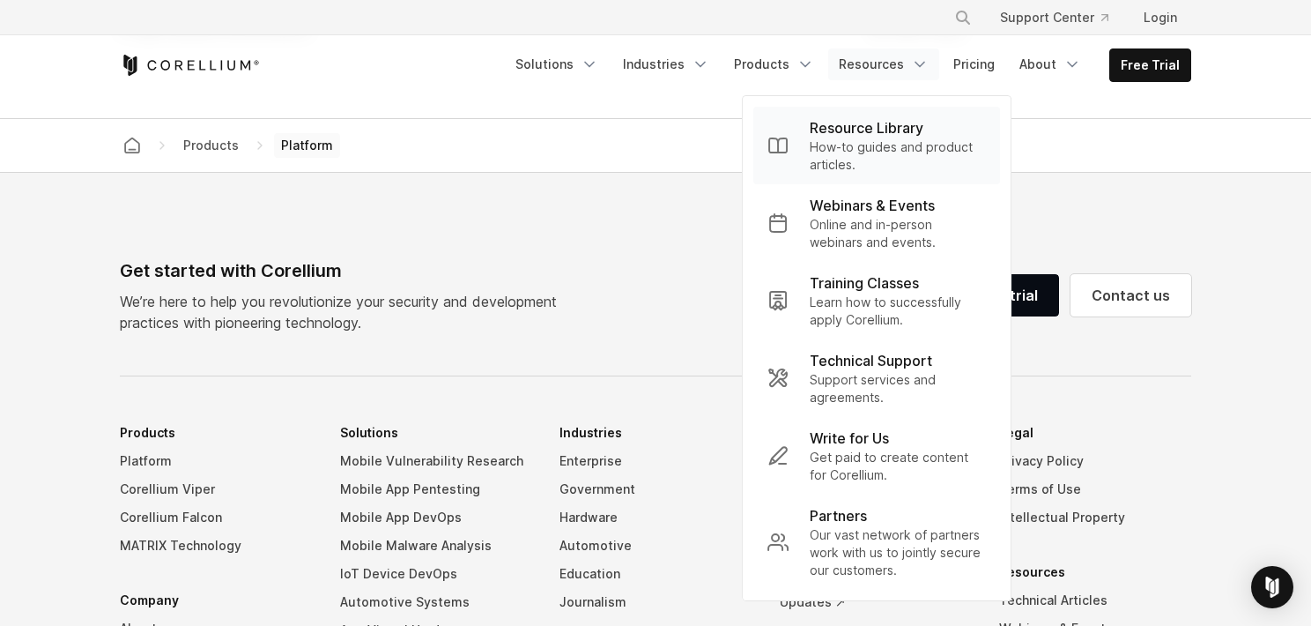
click at [923, 123] on p "Resource Library" at bounding box center [867, 127] width 114 height 21
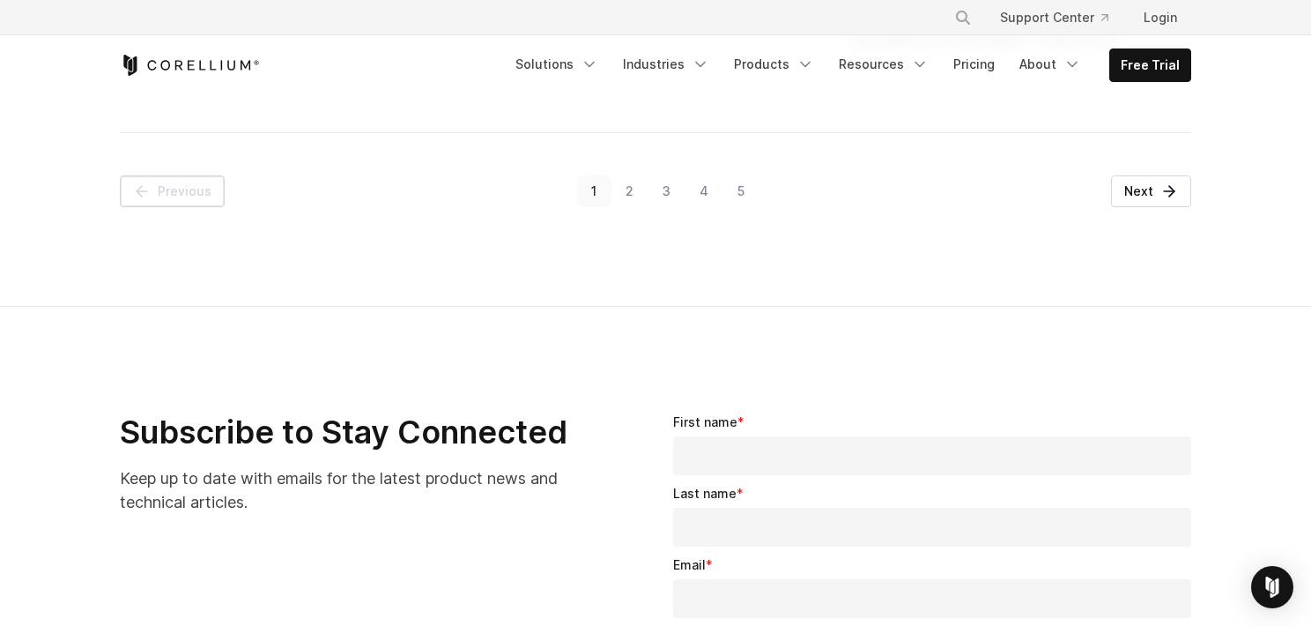
scroll to position [3084, 0]
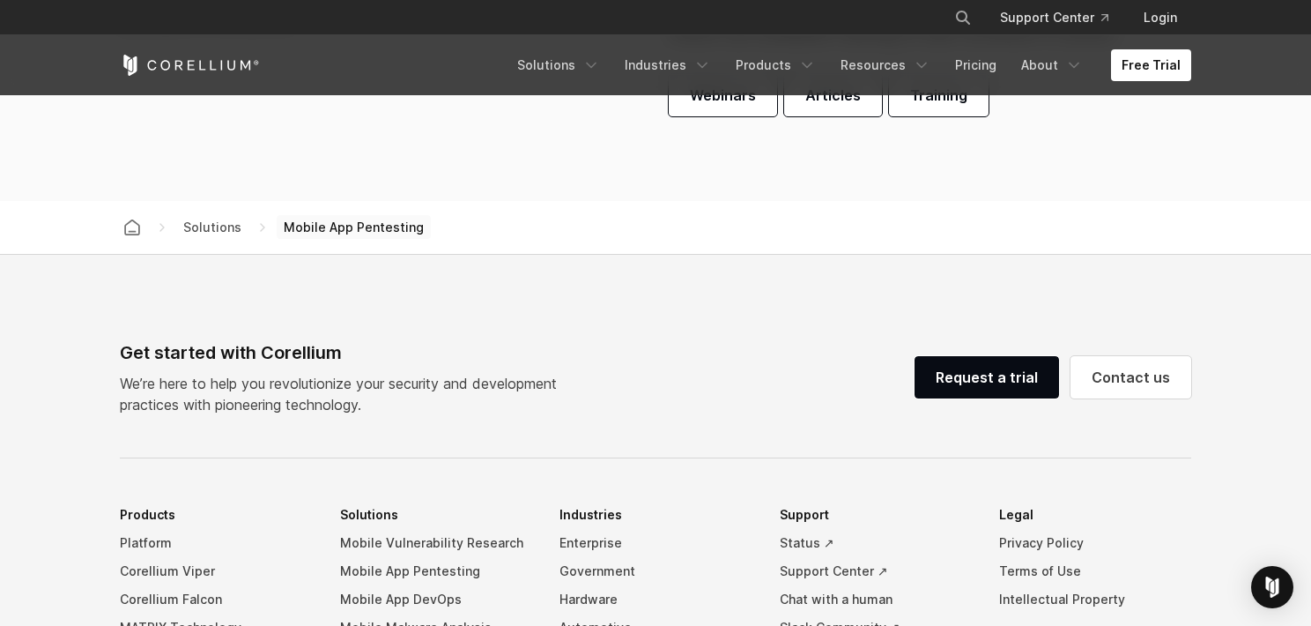
scroll to position [5286, 0]
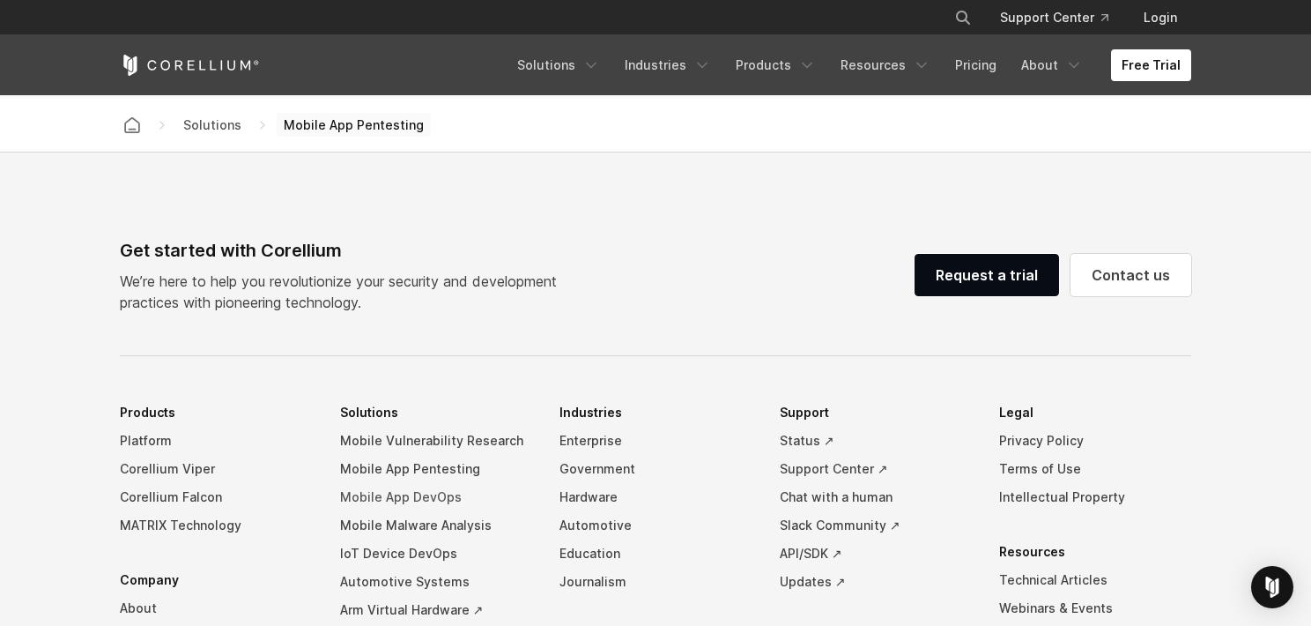
click at [441, 483] on link "Mobile App DevOps" at bounding box center [436, 497] width 192 height 28
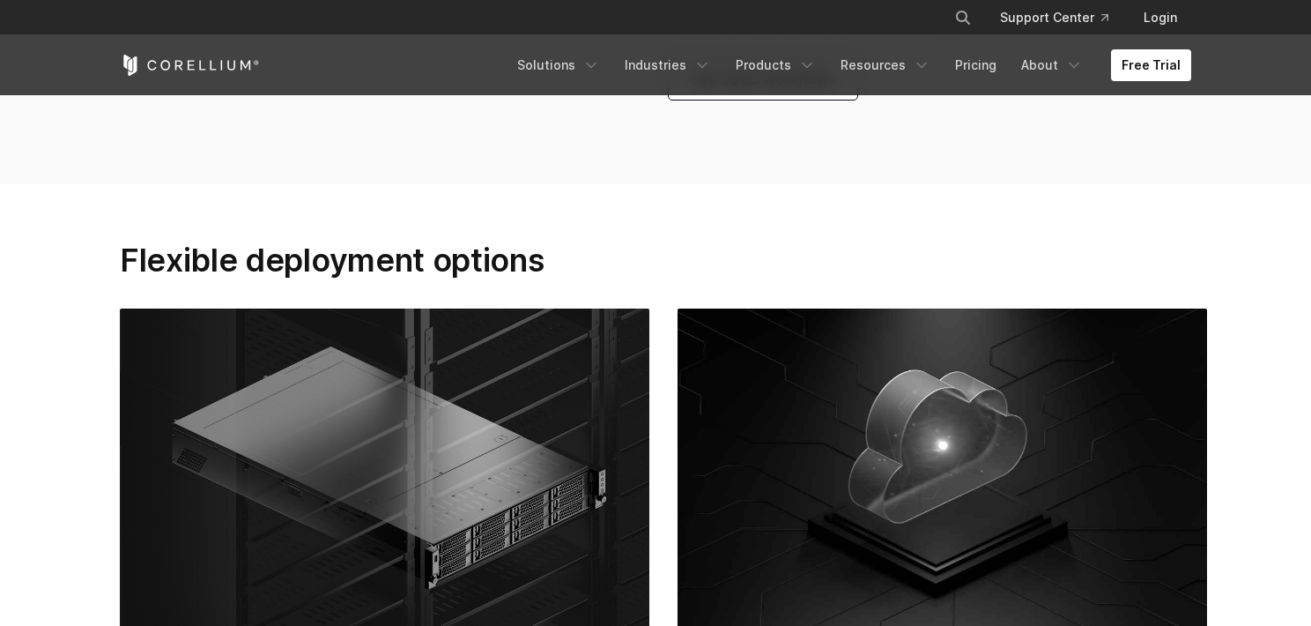
scroll to position [4561, 0]
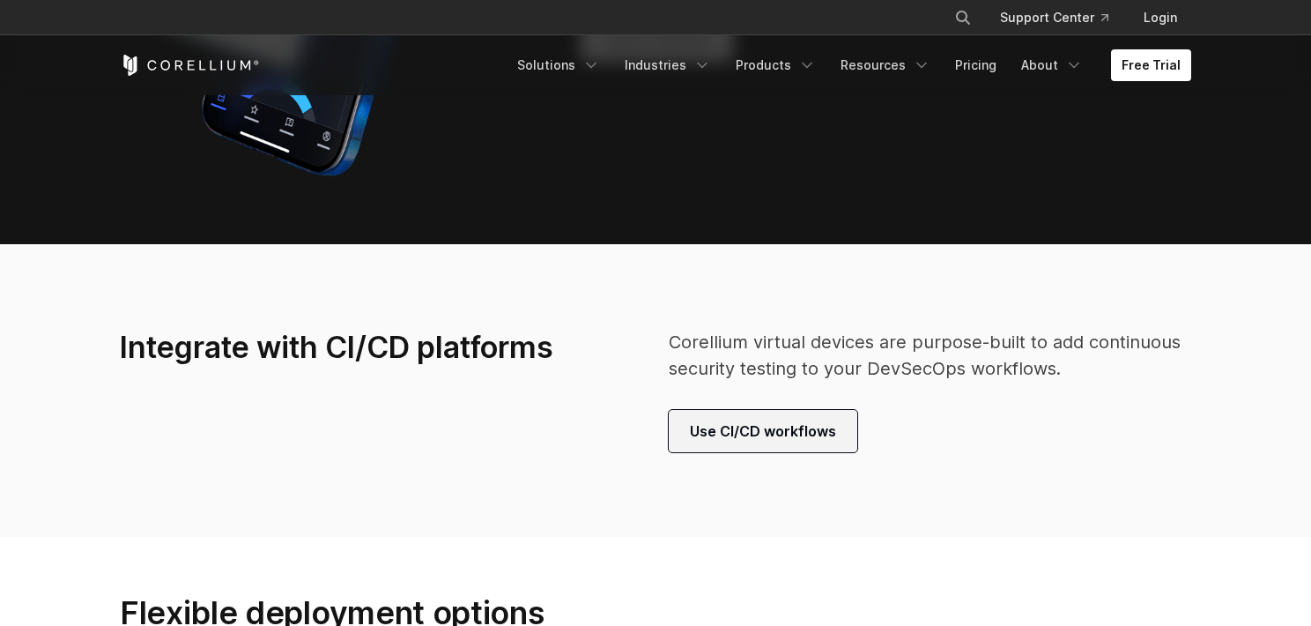
click at [717, 410] on link "Use CI/CD workflows" at bounding box center [763, 431] width 189 height 42
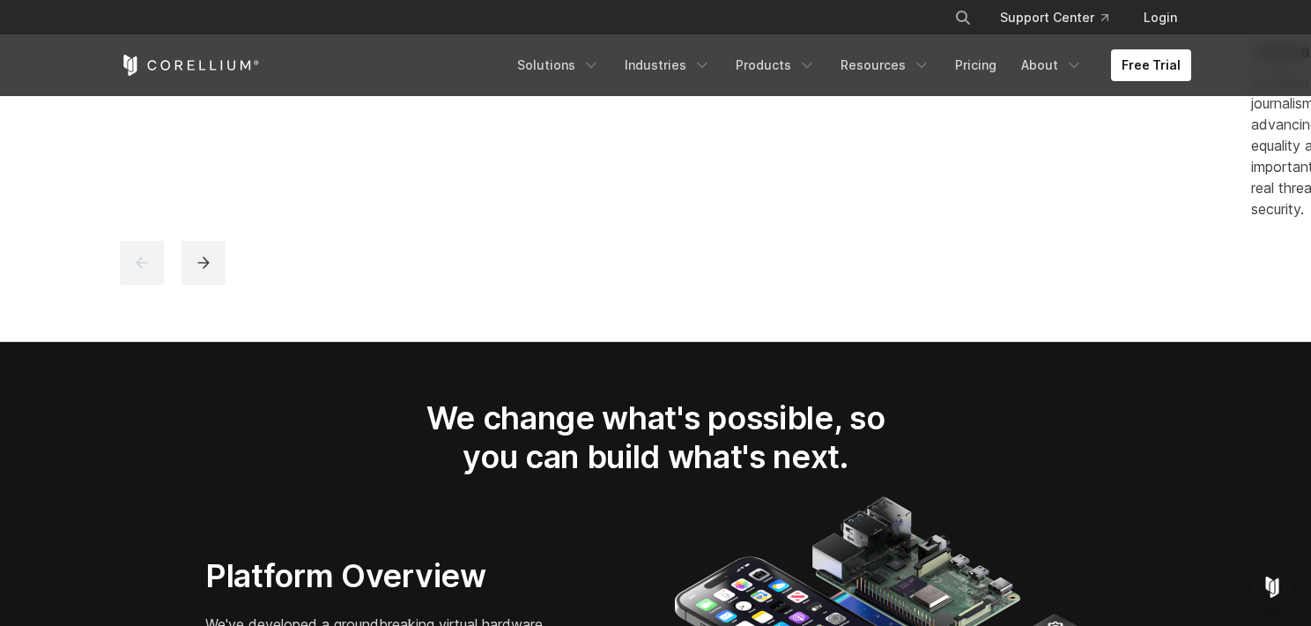
scroll to position [2643, 0]
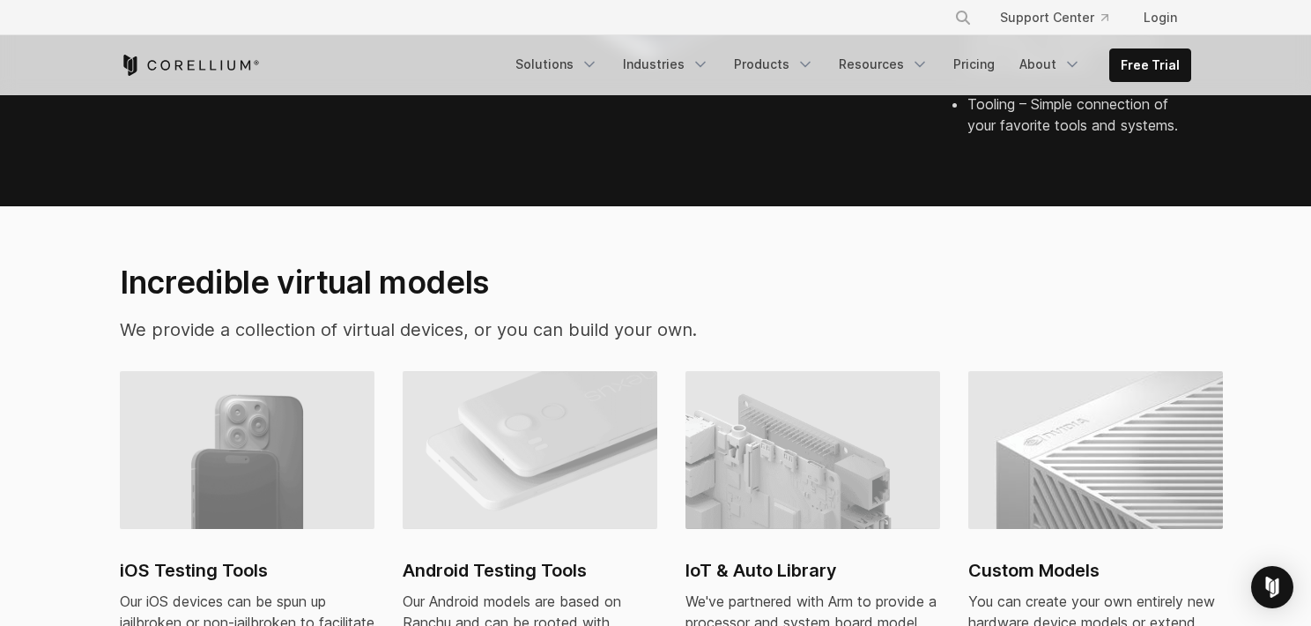
scroll to position [969, 0]
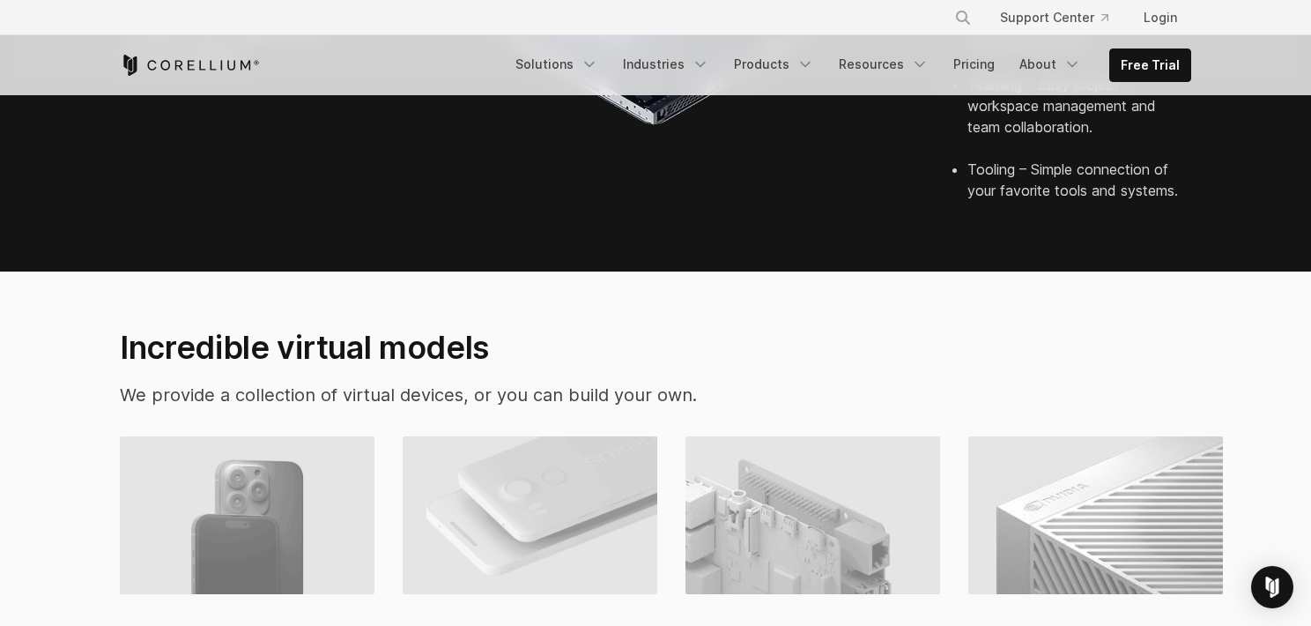
click at [553, 489] on img at bounding box center [530, 515] width 255 height 159
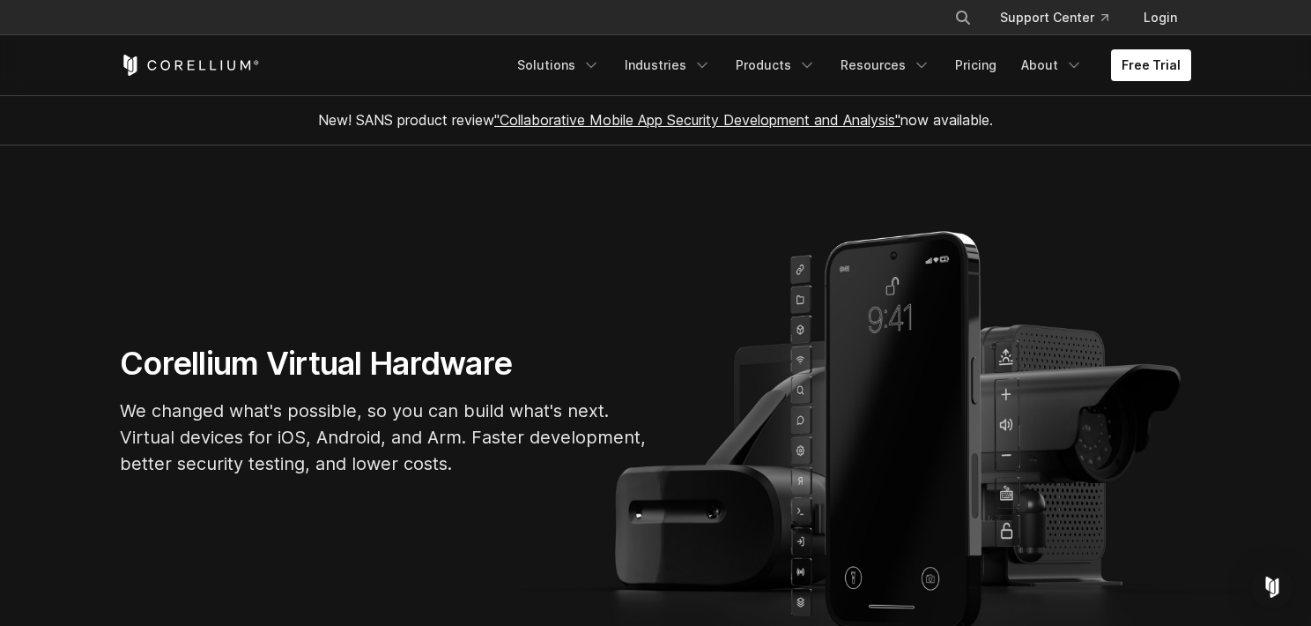
drag, startPoint x: 659, startPoint y: 122, endPoint x: 662, endPoint y: 113, distance: 10.0
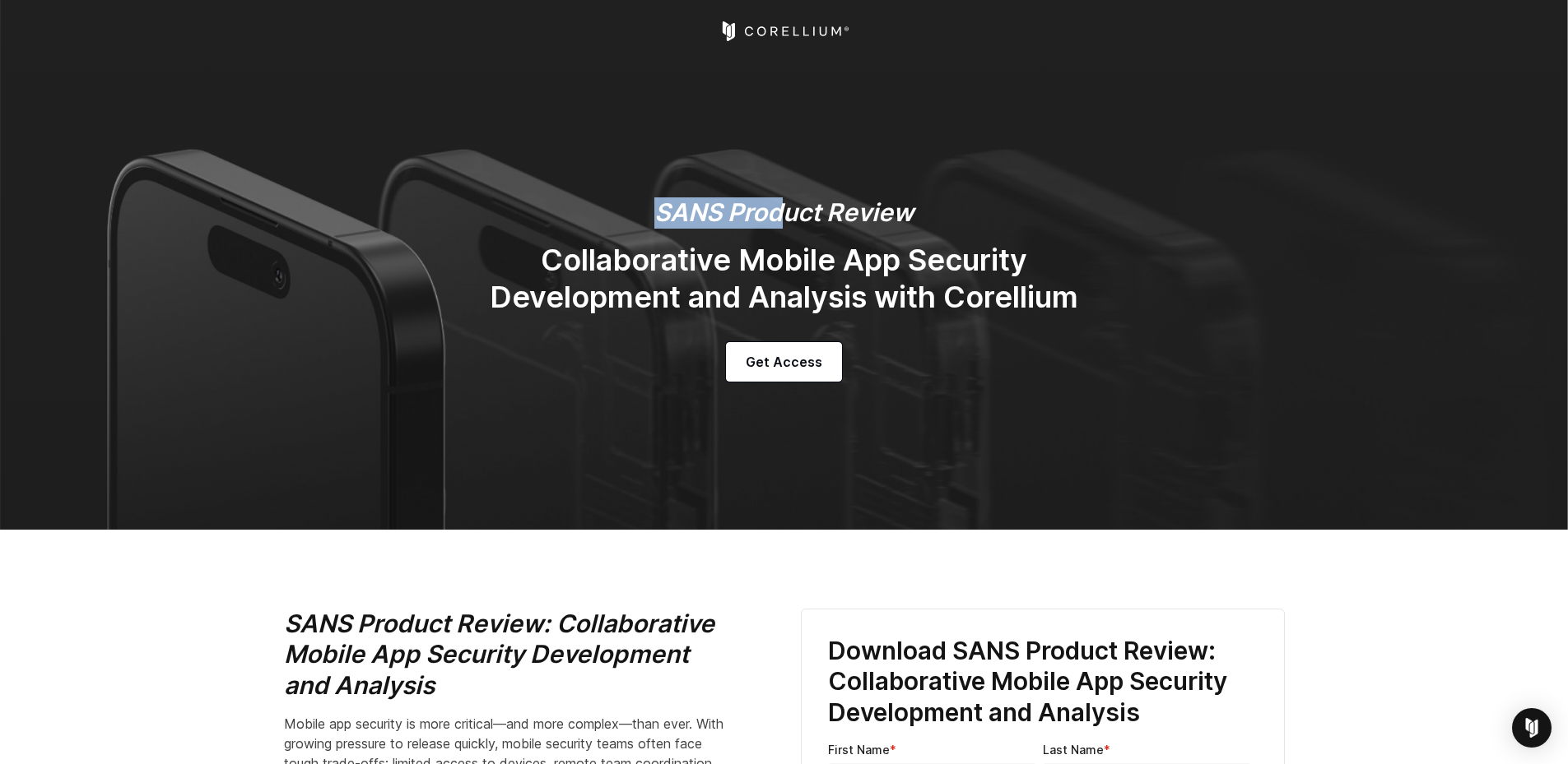
drag, startPoint x: 784, startPoint y: 217, endPoint x: 1210, endPoint y: 356, distance: 448.1
click at [1210, 356] on section "SANS Product Review Collaborative Mobile App Security Development and Analysis …" at bounding box center [784, 264] width 1568 height 530
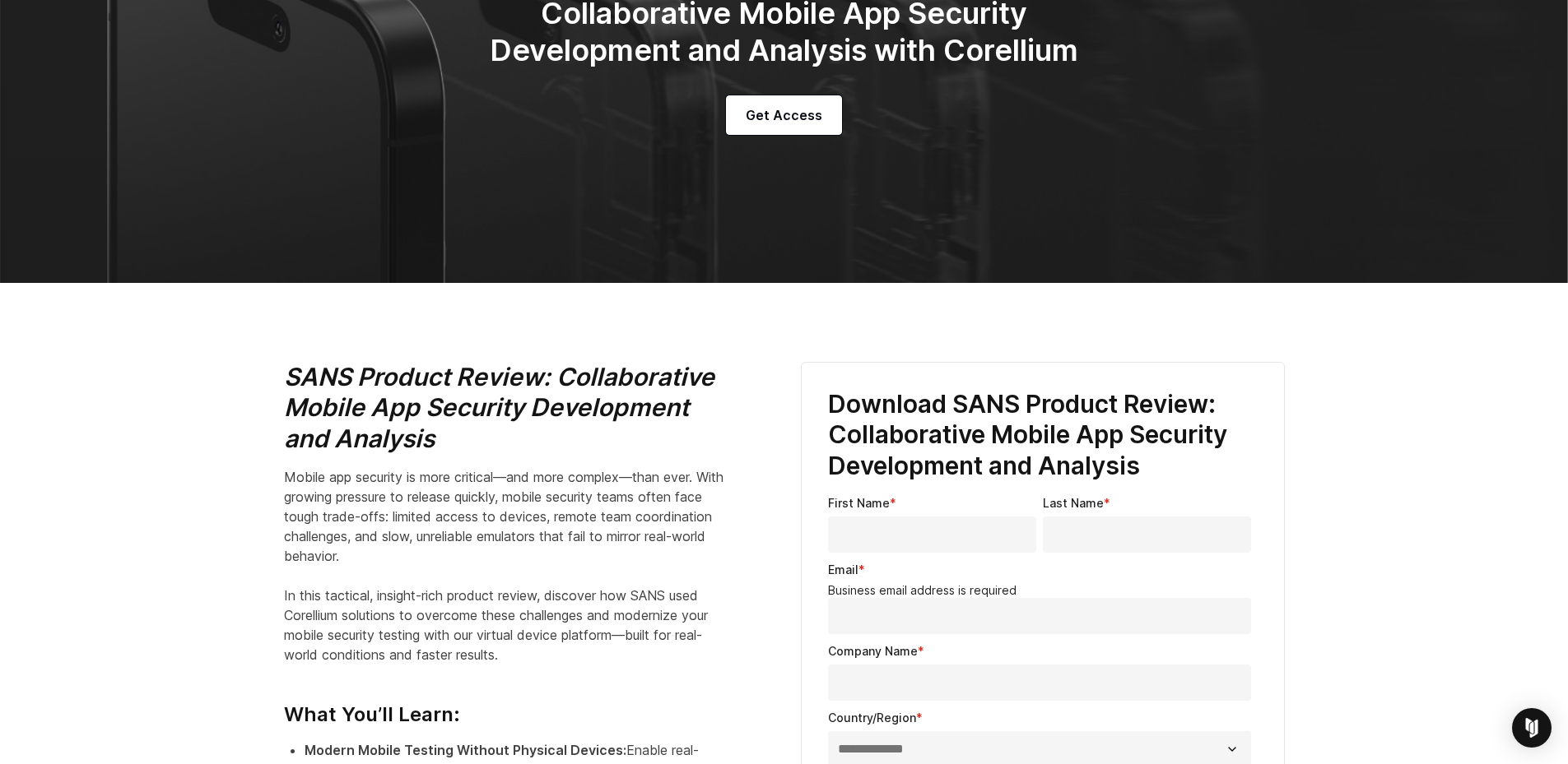
scroll to position [576, 0]
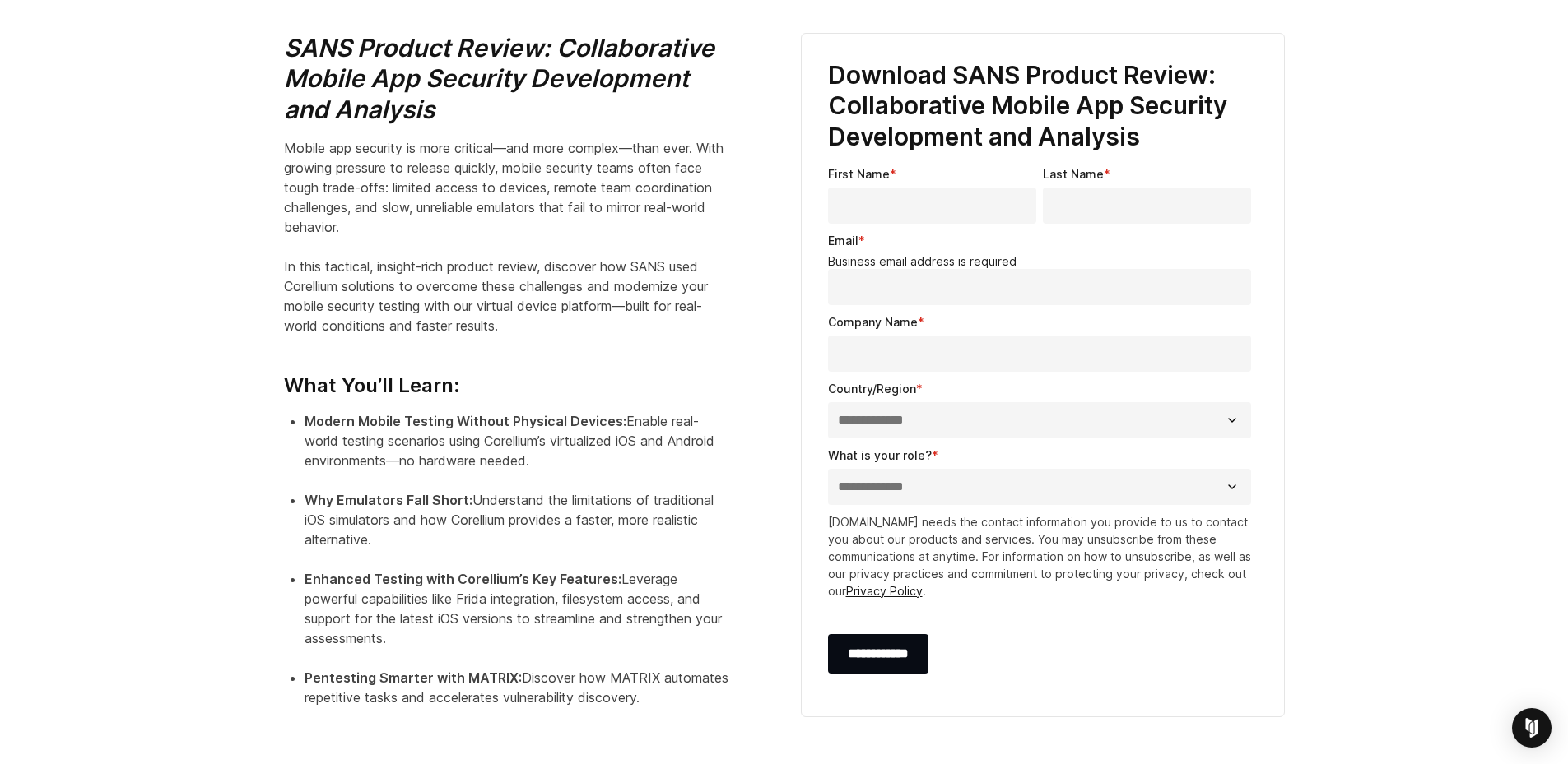
click at [906, 188] on input "First Name *" at bounding box center [932, 205] width 208 height 36
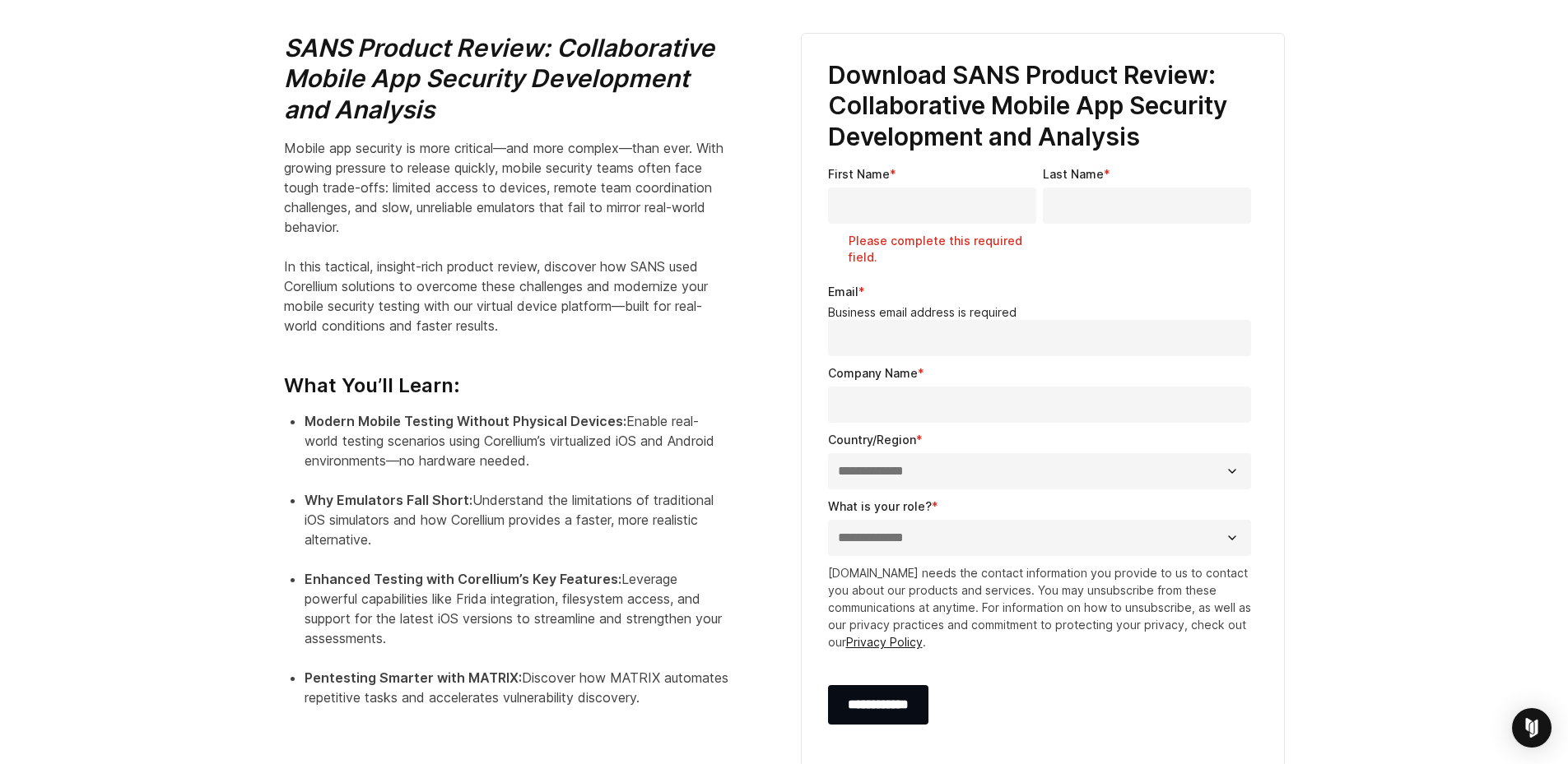
click at [1018, 320] on input "Email *" at bounding box center [1039, 338] width 423 height 36
click at [960, 320] on input "Email *" at bounding box center [1039, 338] width 423 height 36
click at [1132, 320] on input "Email *" at bounding box center [1039, 338] width 423 height 36
click at [852, 291] on fieldset "Email * Business email address is required" at bounding box center [1043, 323] width 430 height 81
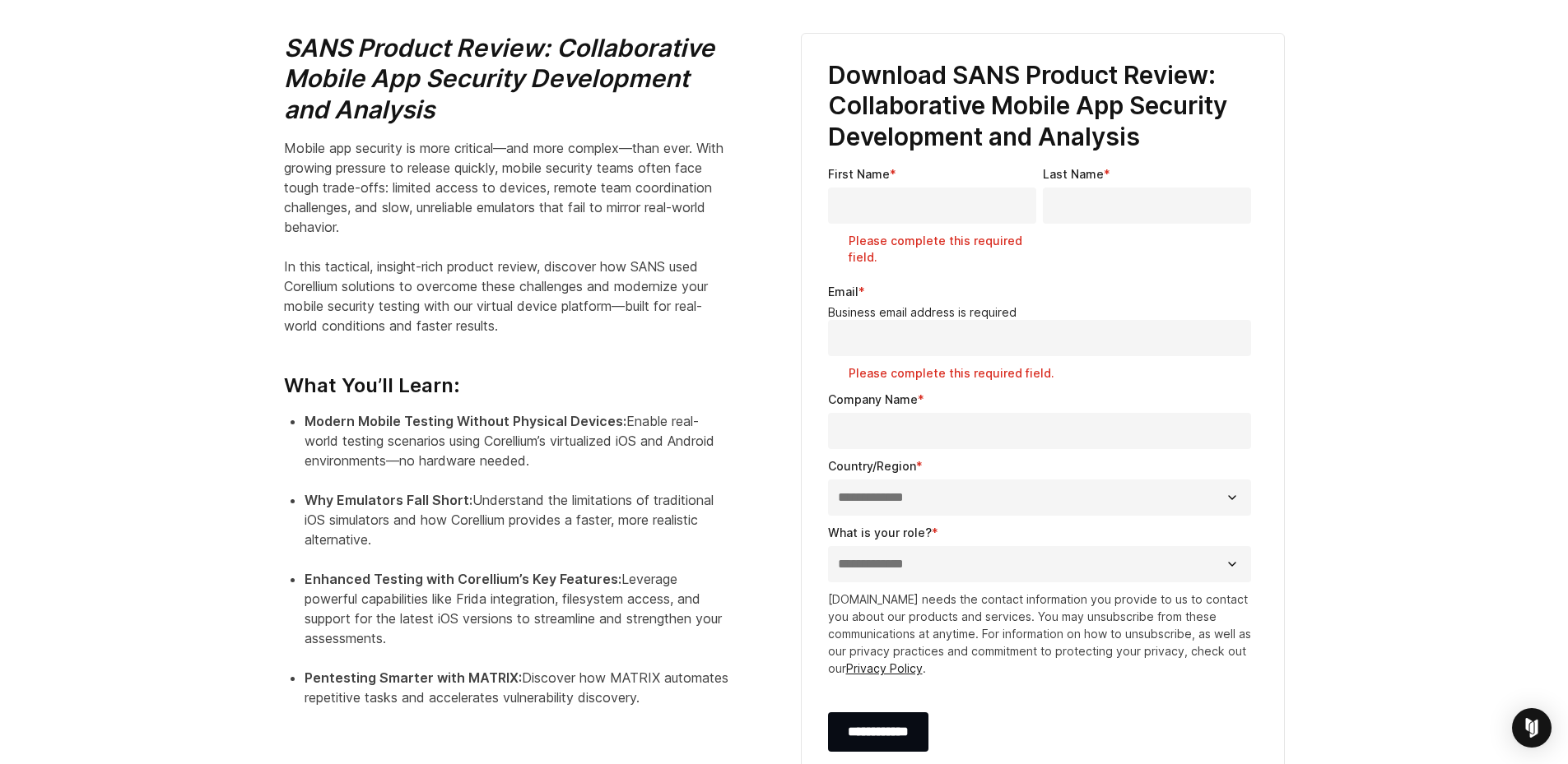
click at [938, 320] on input "Email *" at bounding box center [1039, 338] width 423 height 36
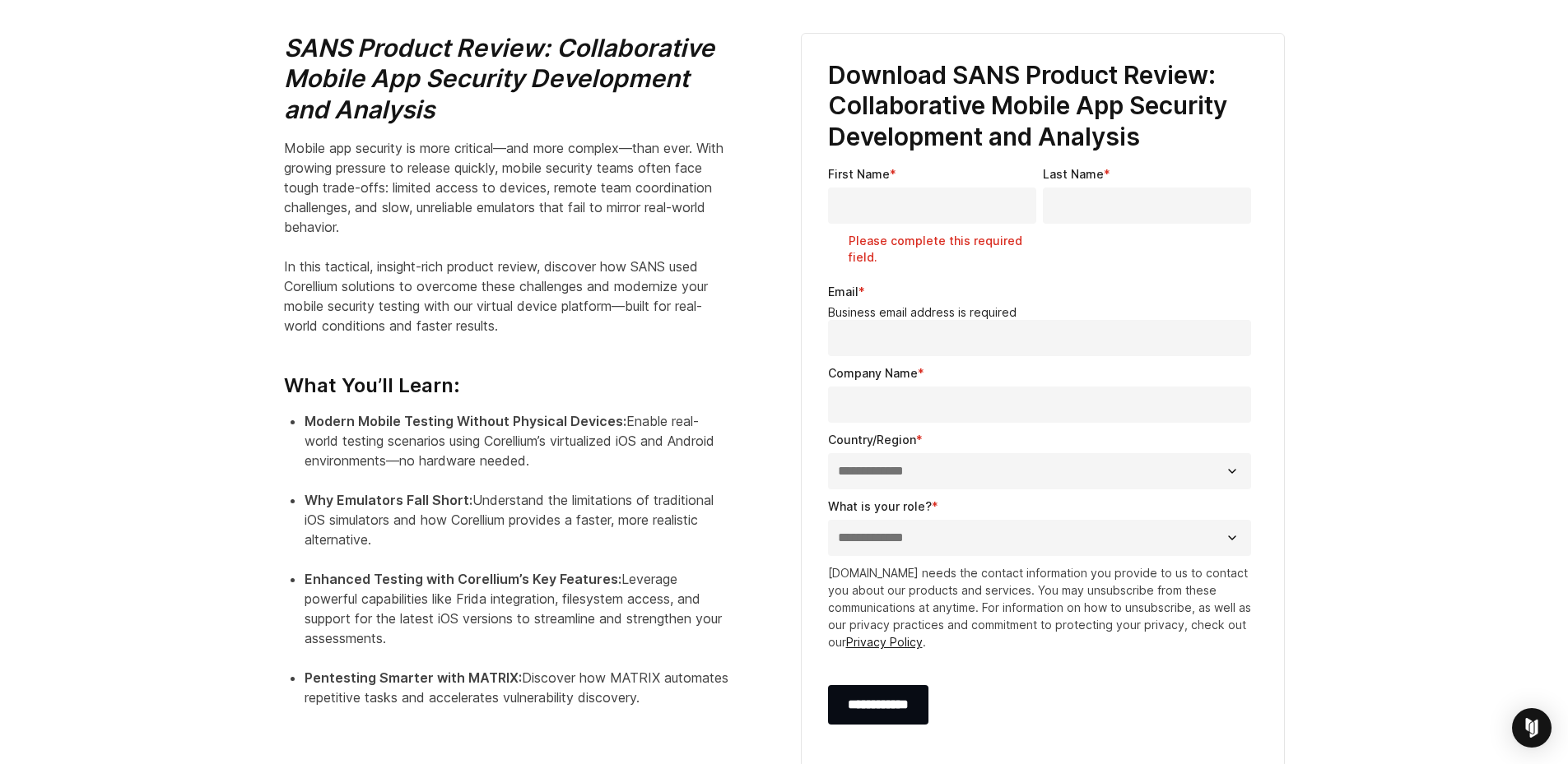
click at [931, 320] on input "Email *" at bounding box center [1039, 338] width 423 height 36
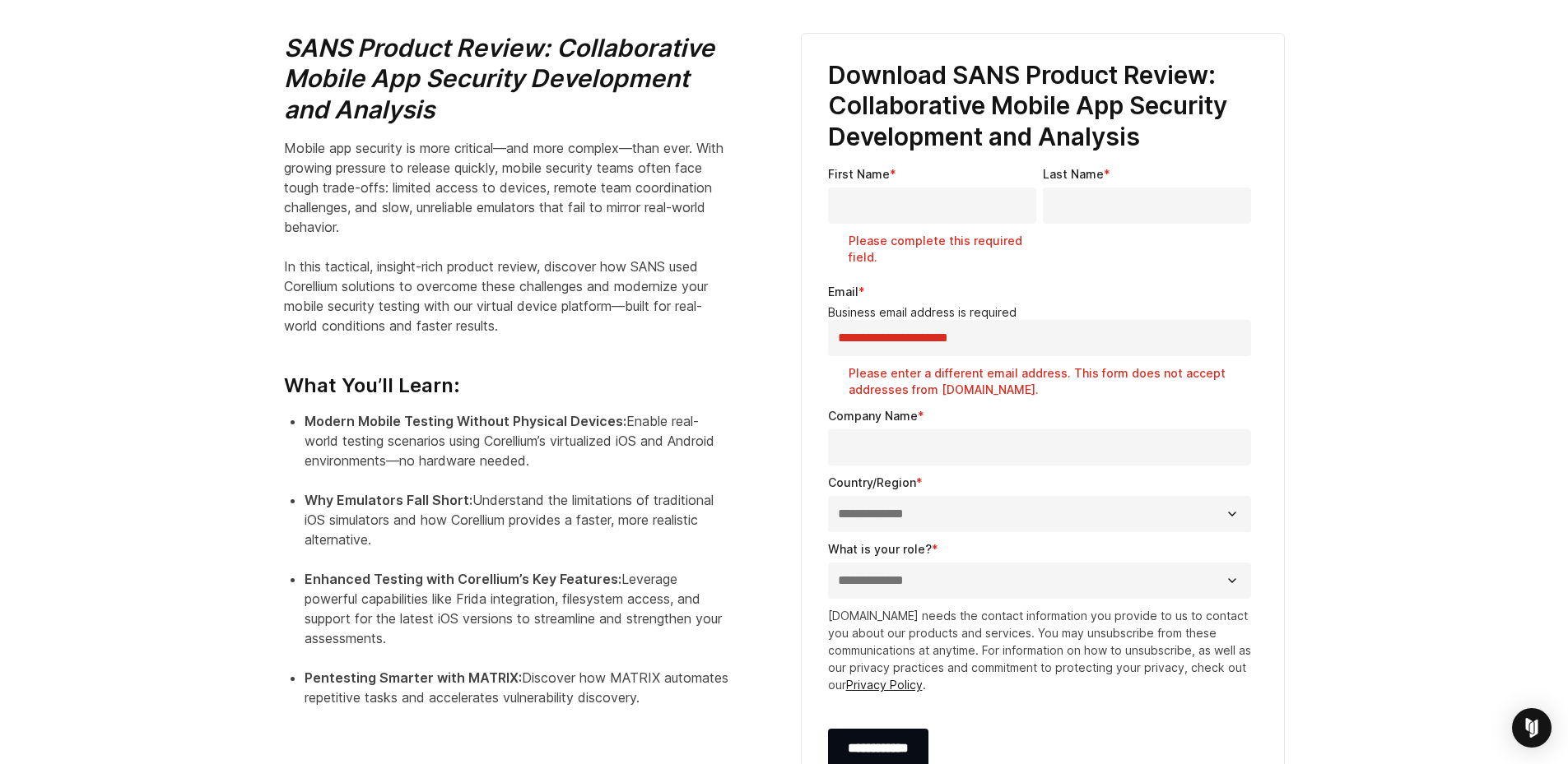
drag, startPoint x: 962, startPoint y: 272, endPoint x: 933, endPoint y: 291, distance: 34.7
click at [933, 291] on div "**********" at bounding box center [1043, 340] width 430 height 115
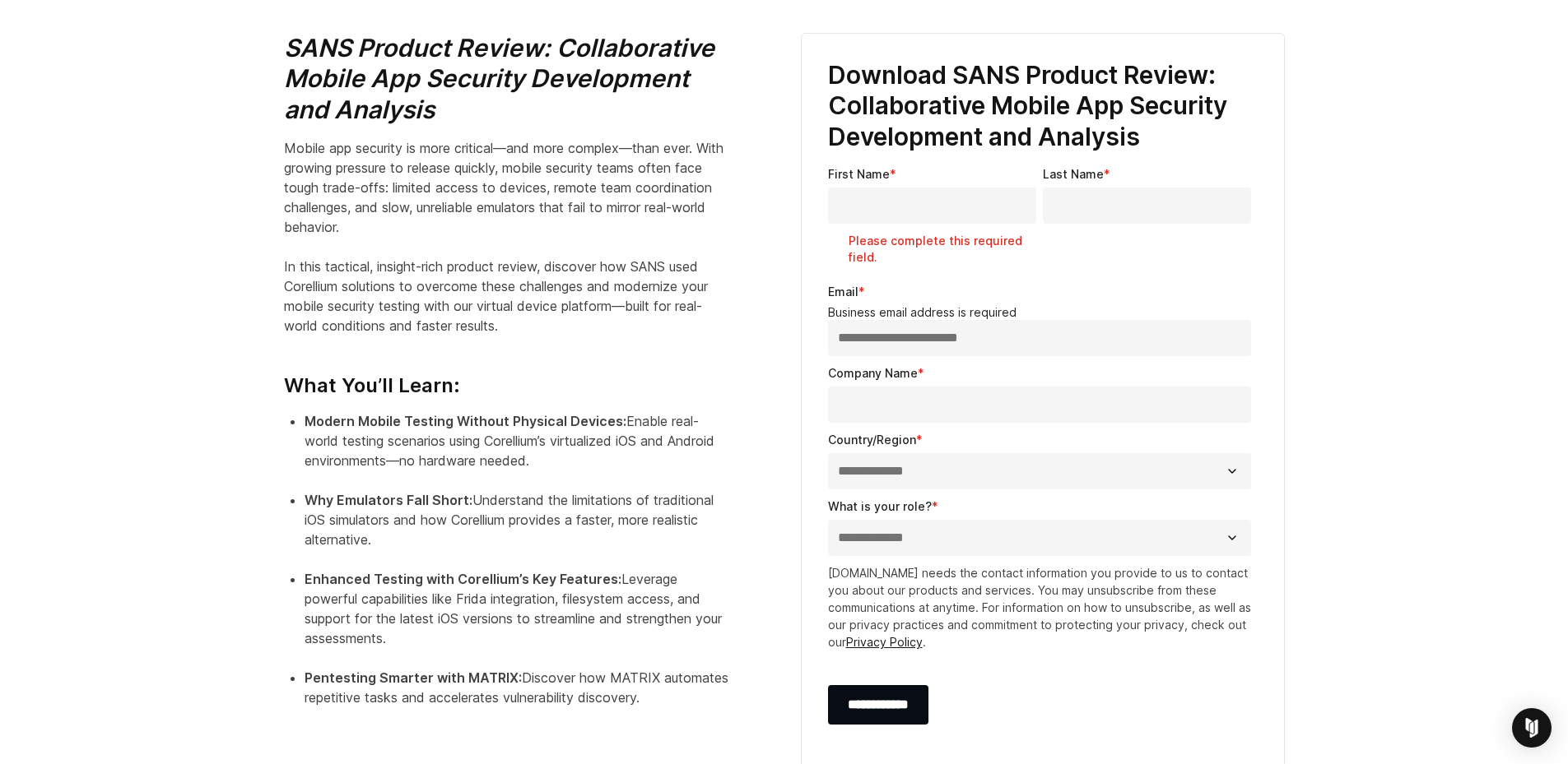
type input "**********"
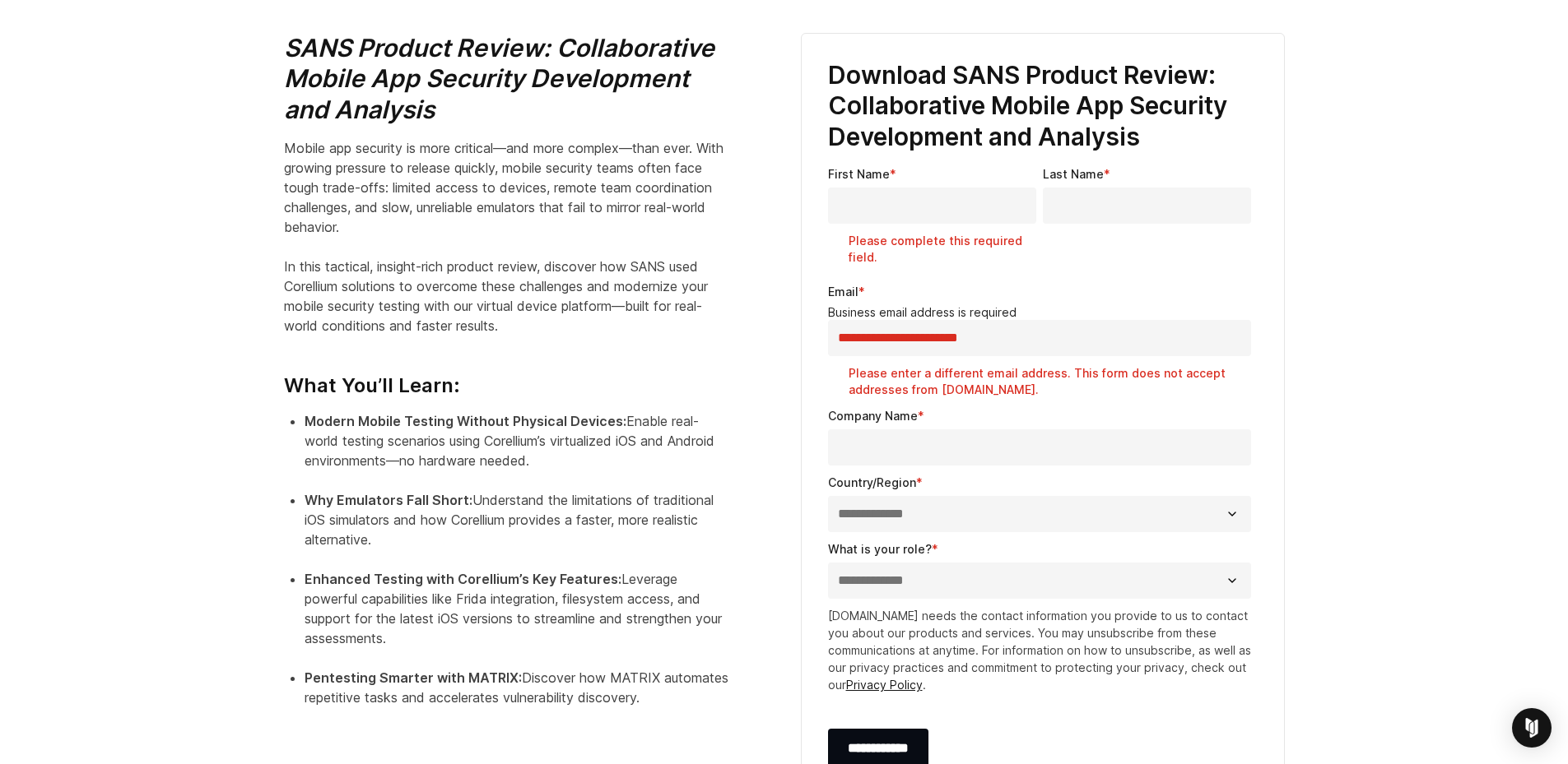
click at [1007, 407] on div "Company Name *" at bounding box center [1043, 436] width 430 height 59
click at [978, 188] on input "First Name *" at bounding box center [932, 205] width 208 height 36
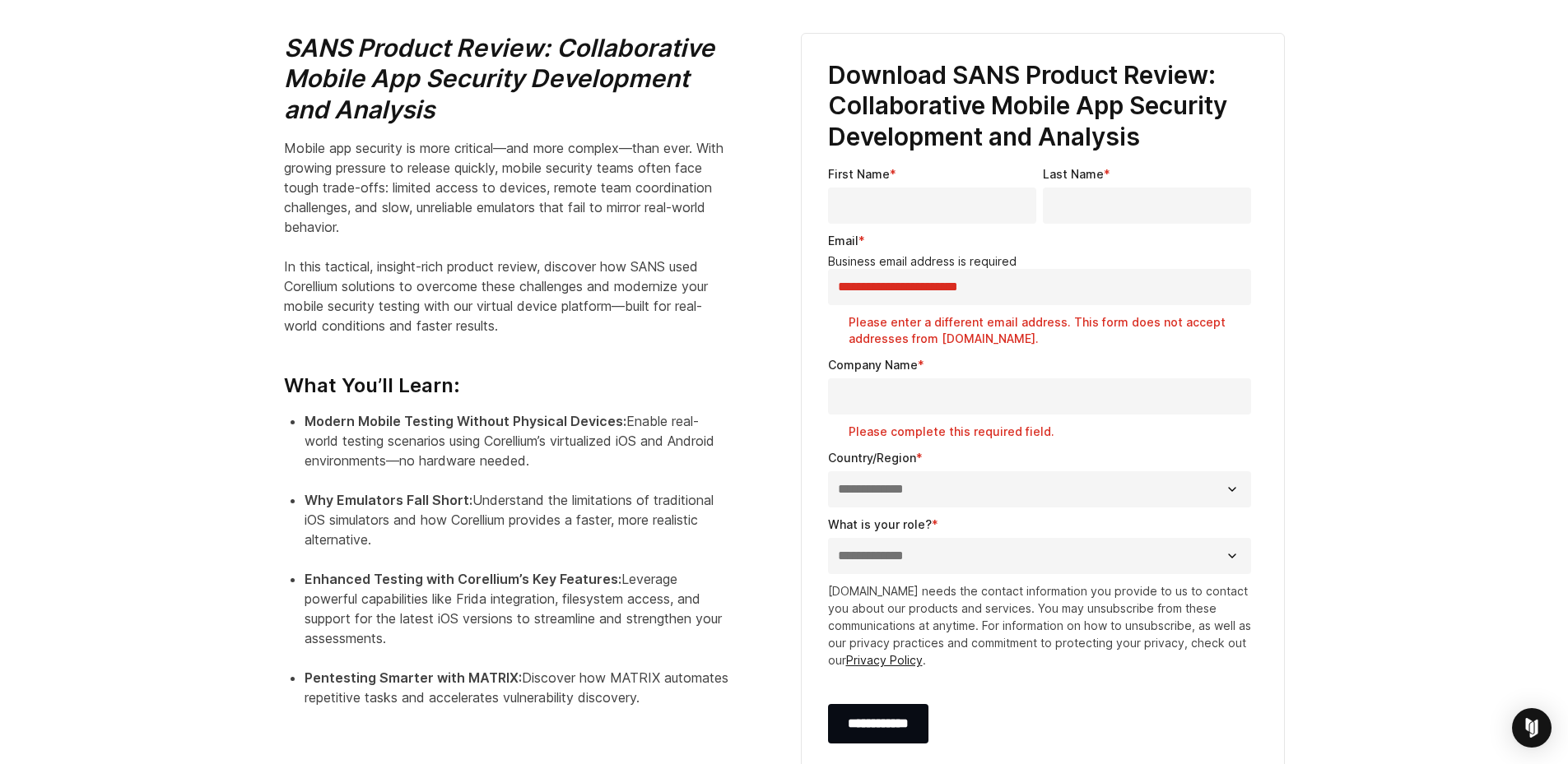
click at [1139, 449] on div "**********" at bounding box center [1043, 478] width 430 height 59
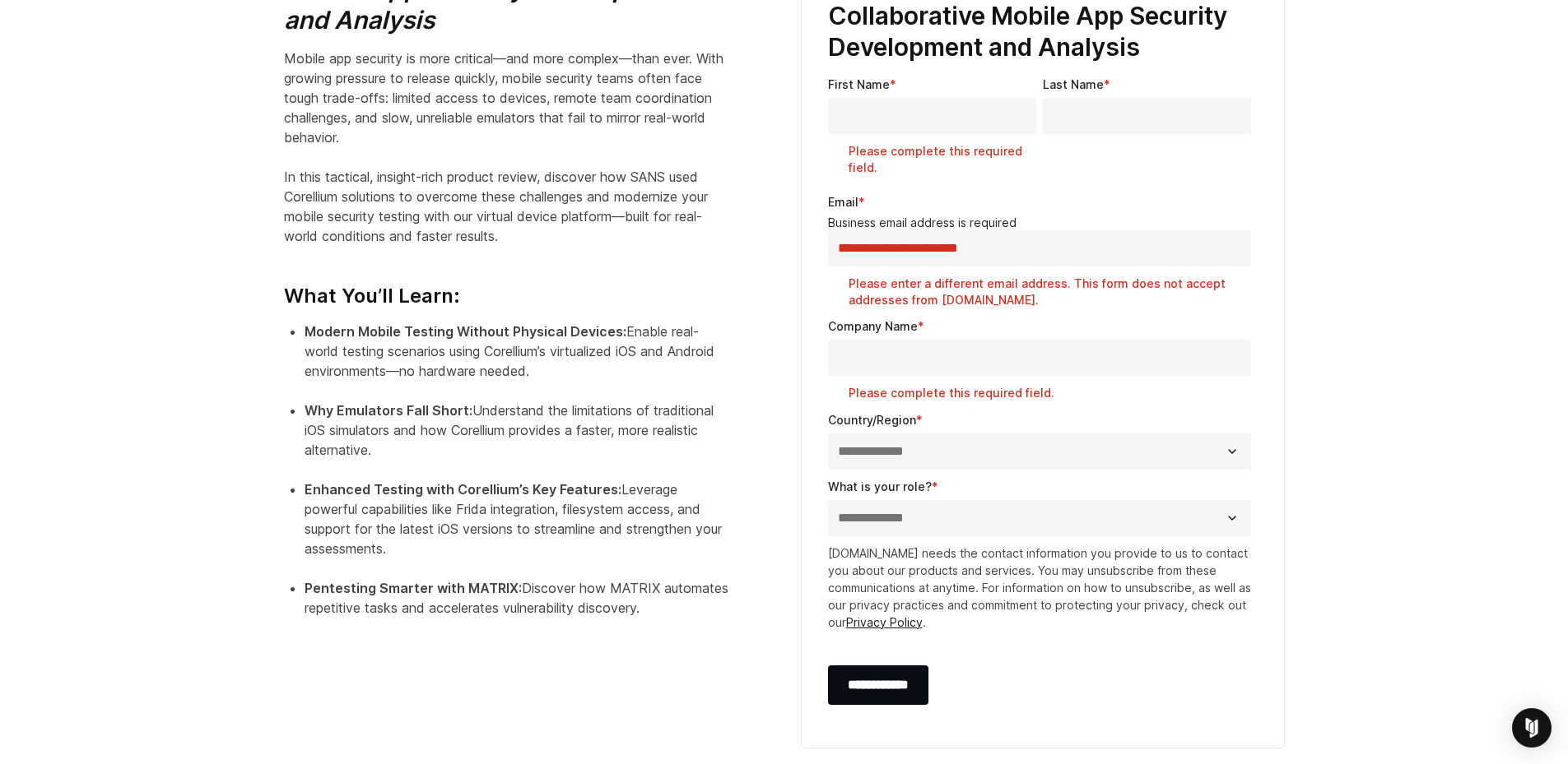
scroll to position [494, 0]
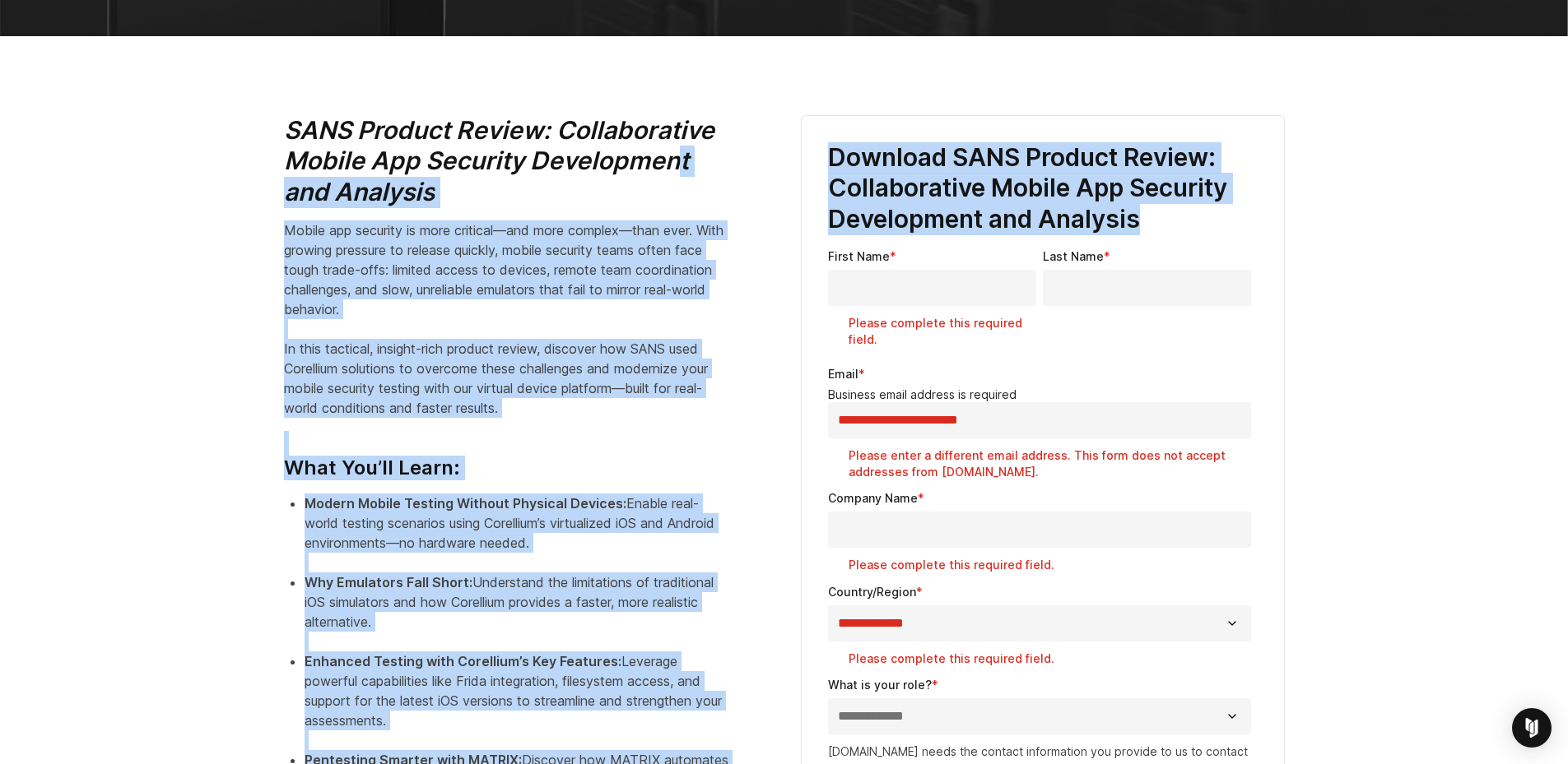
drag, startPoint x: 1186, startPoint y: 184, endPoint x: 675, endPoint y: 134, distance: 513.4
click at [675, 134] on div "SANS Product Review: Collaborative Mobile App Security Development and Analysis…" at bounding box center [784, 531] width 1034 height 833
click at [504, 309] on div "SANS Product Review: Collaborative Mobile App Security Development and Analysis…" at bounding box center [526, 462] width 484 height 695
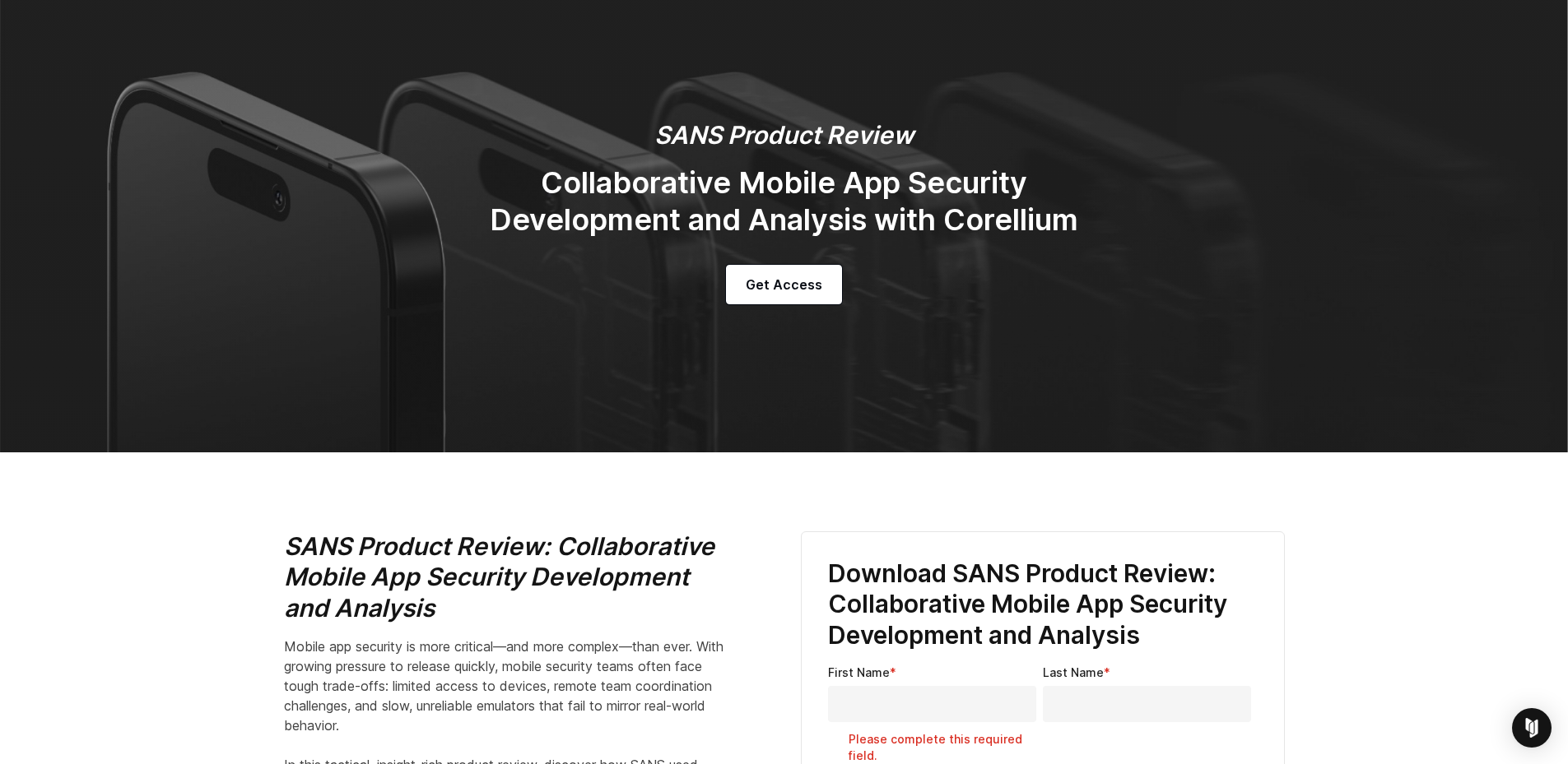
scroll to position [0, 0]
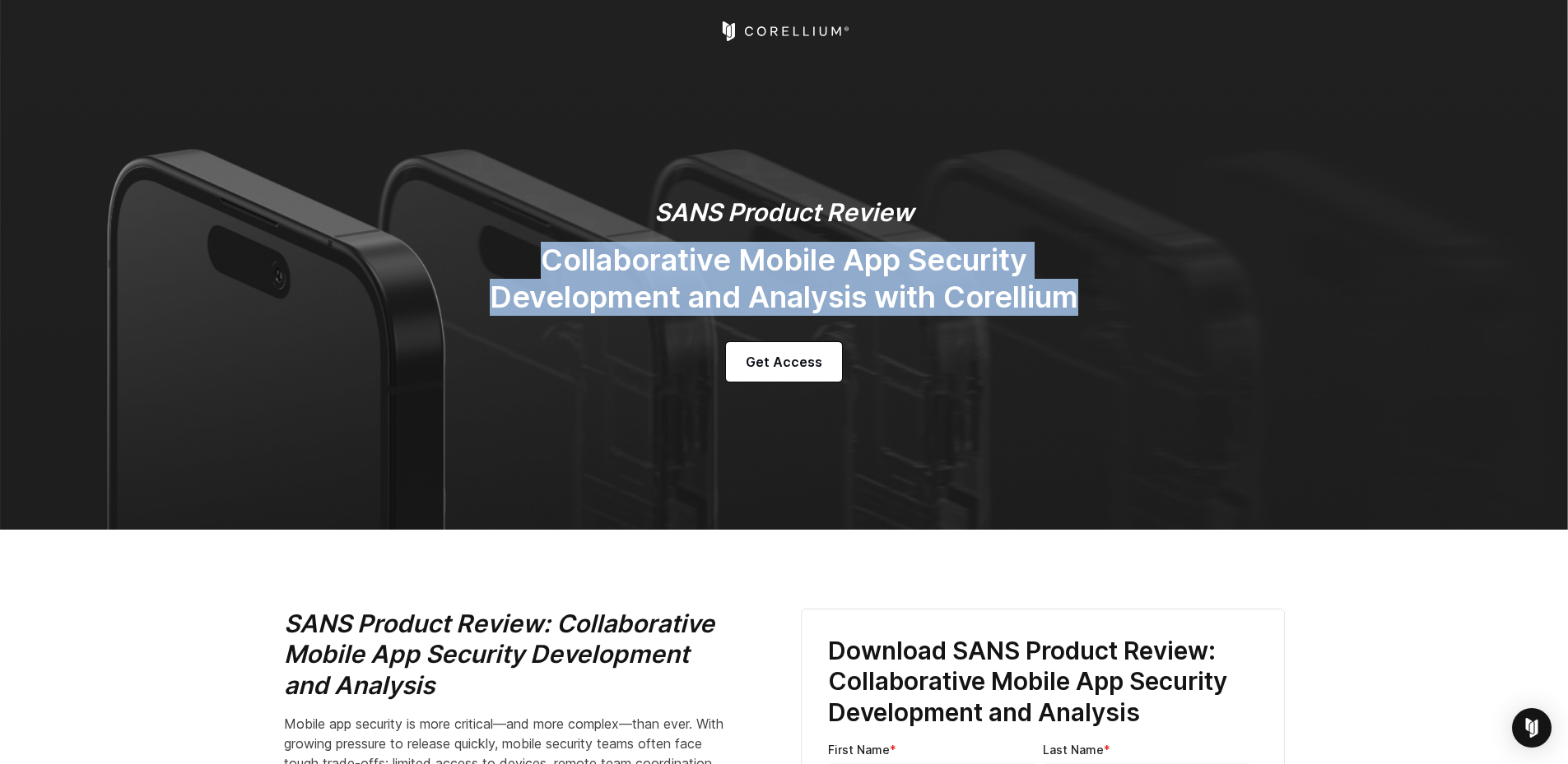
drag, startPoint x: 917, startPoint y: 287, endPoint x: 448, endPoint y: 246, distance: 470.8
click at [449, 248] on div "SANS Product Review Collaborative Mobile App Security Development and Analysis …" at bounding box center [785, 289] width 691 height 184
